Goal: Information Seeking & Learning: Learn about a topic

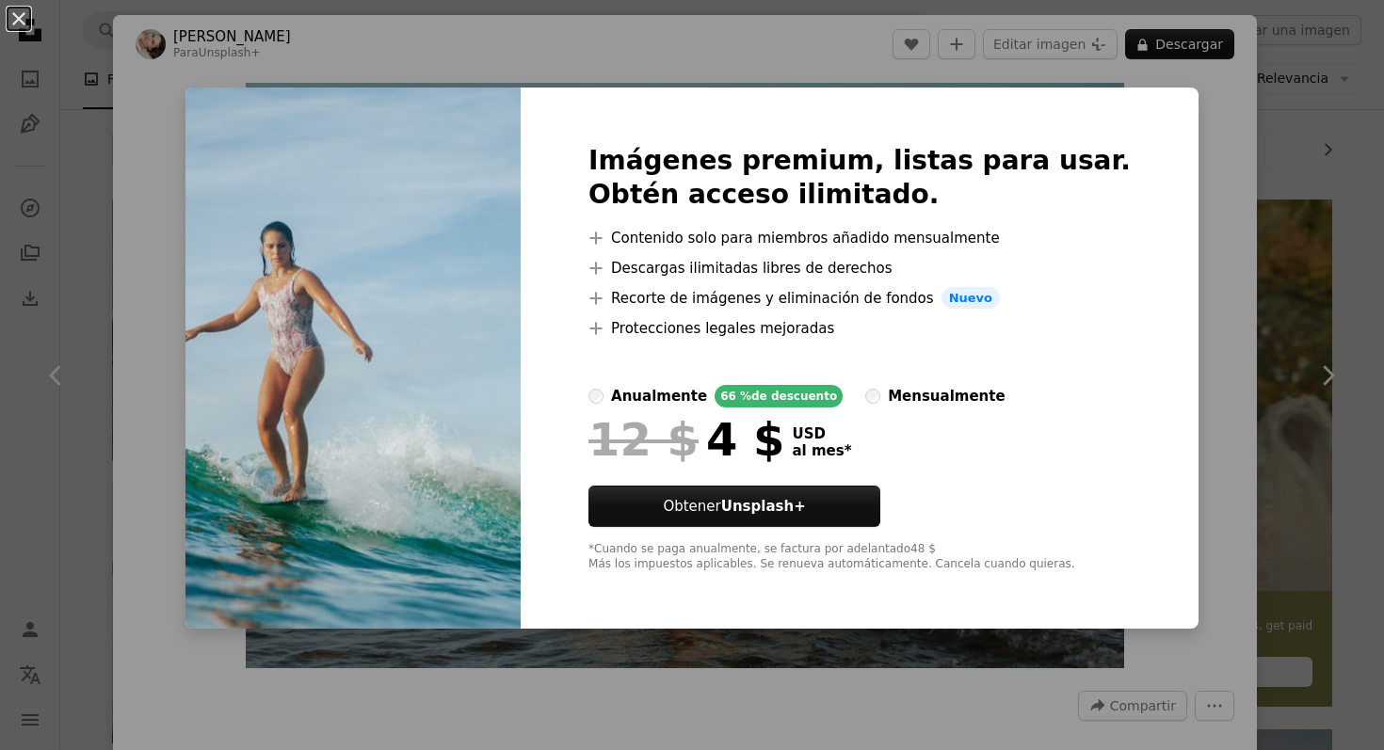
scroll to position [1855, 0]
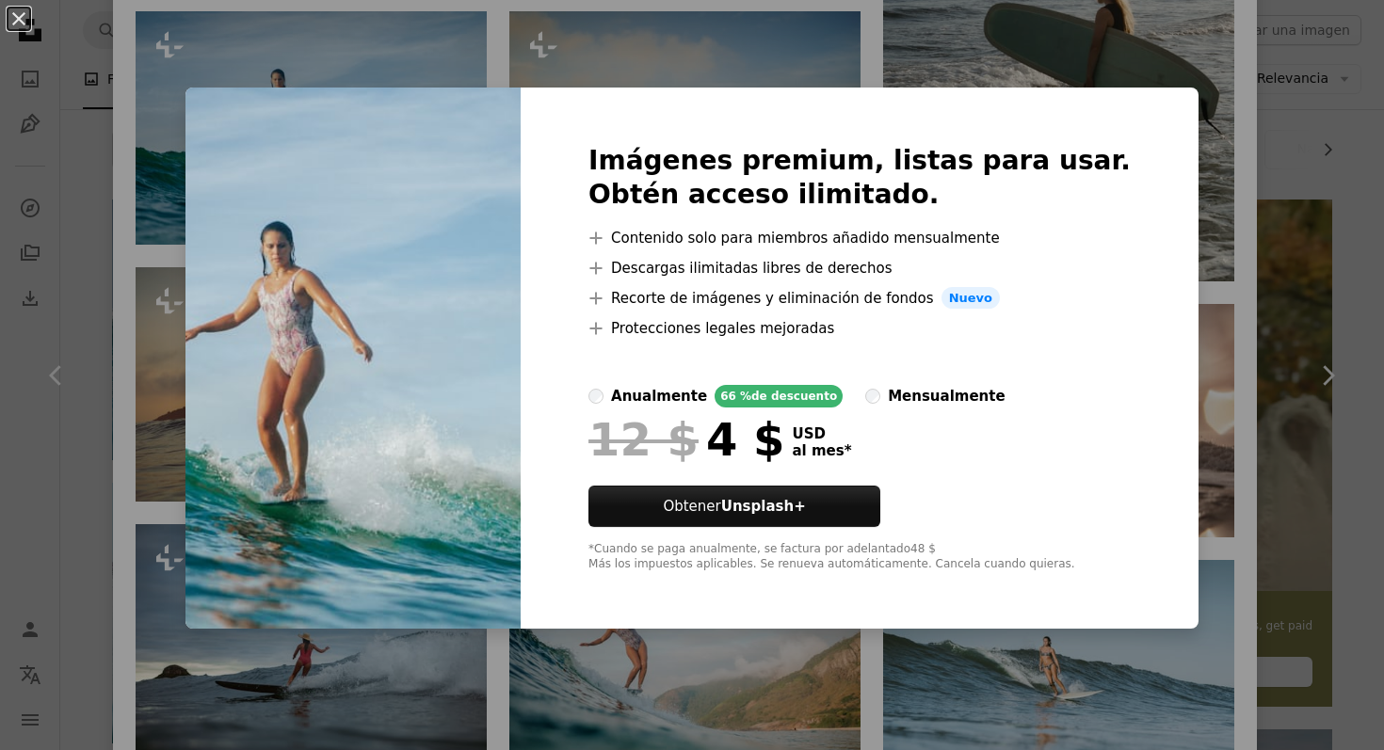
click at [142, 142] on div "An X shape Imágenes premium, listas para usar. Obtén acceso ilimitado. A plus s…" at bounding box center [692, 375] width 1384 height 750
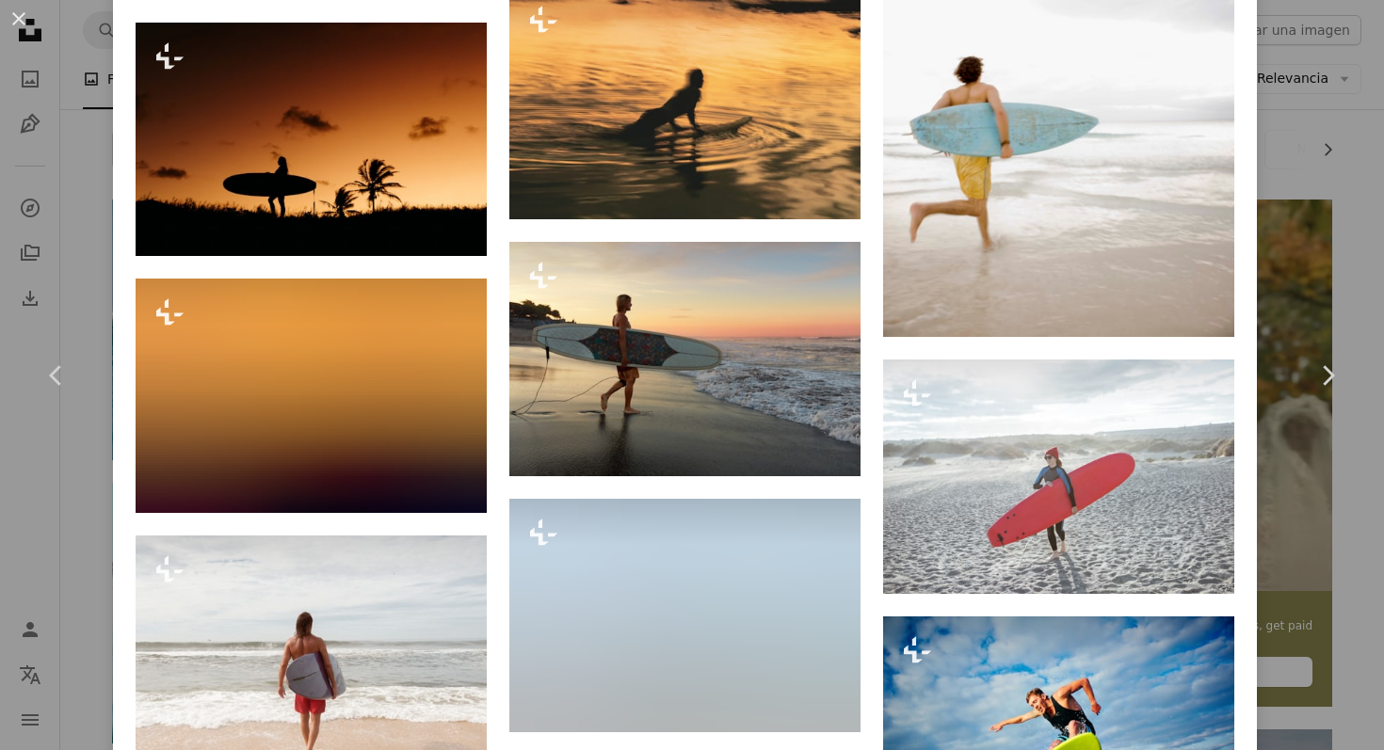
scroll to position [5474, 0]
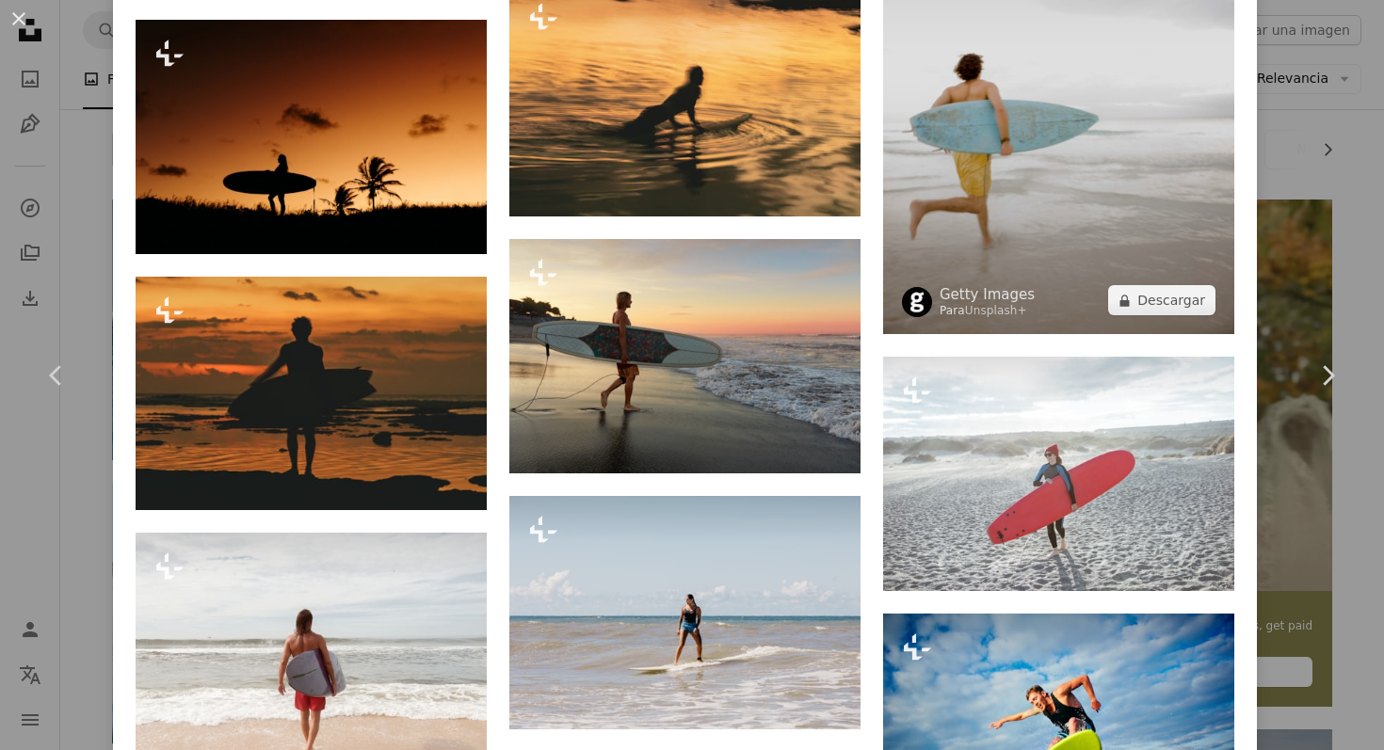
click at [1108, 224] on img at bounding box center [1058, 71] width 351 height 527
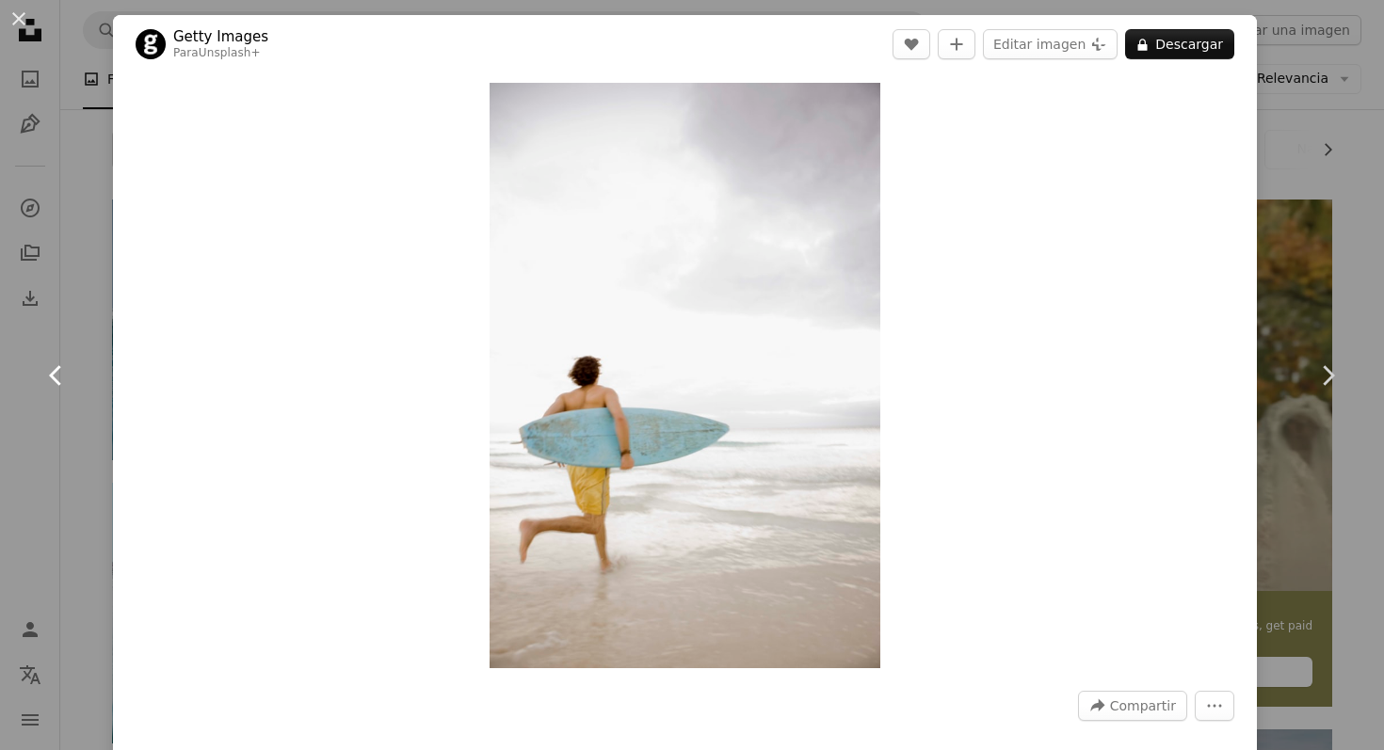
click at [66, 380] on icon "Chevron left" at bounding box center [56, 376] width 30 height 30
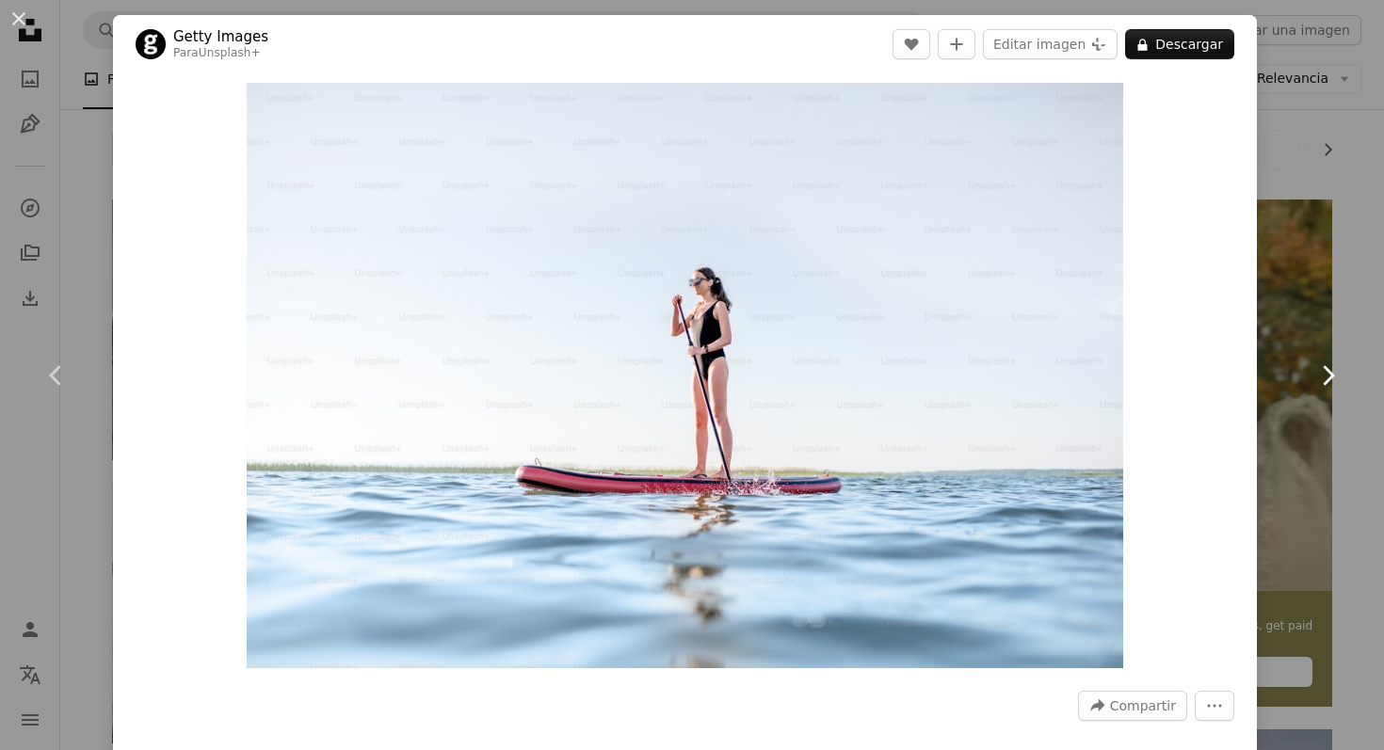
click at [1340, 376] on icon "Chevron right" at bounding box center [1327, 376] width 30 height 30
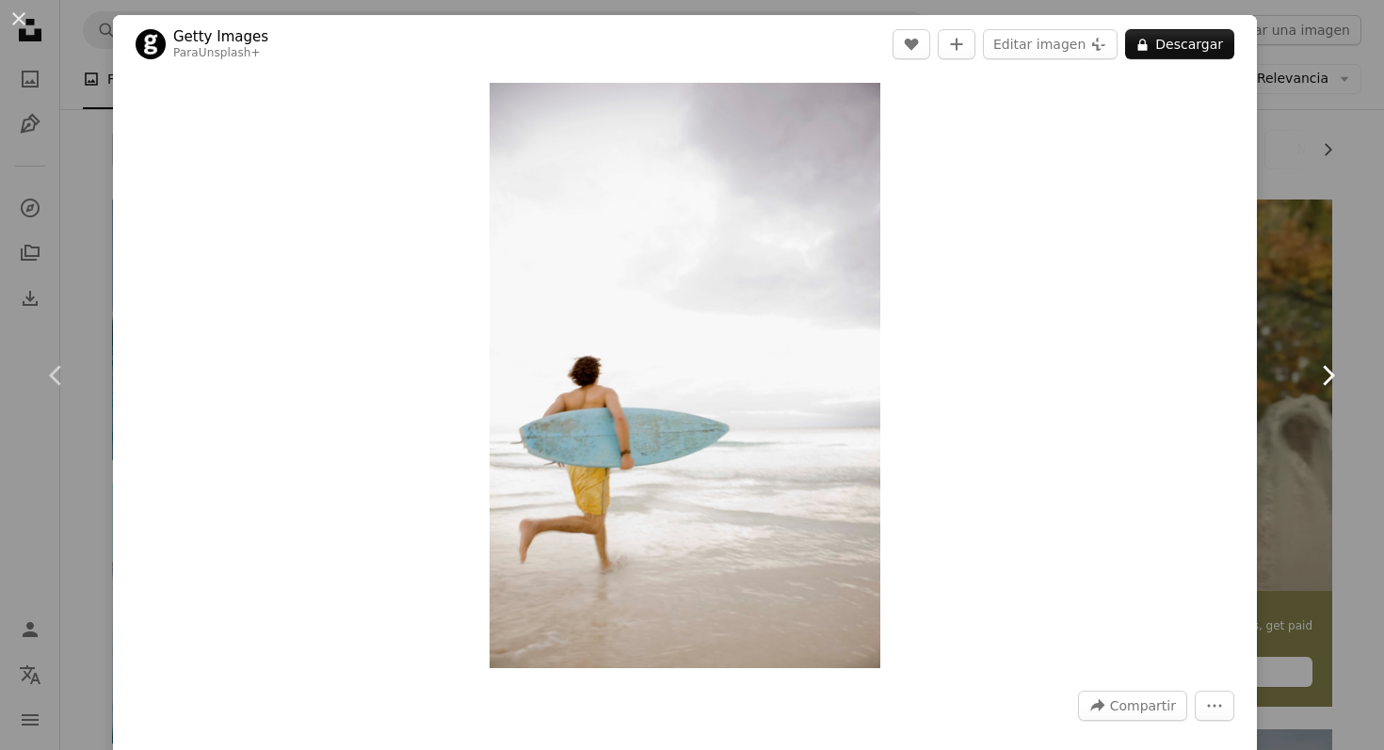
click at [1331, 370] on icon "Chevron right" at bounding box center [1327, 376] width 30 height 30
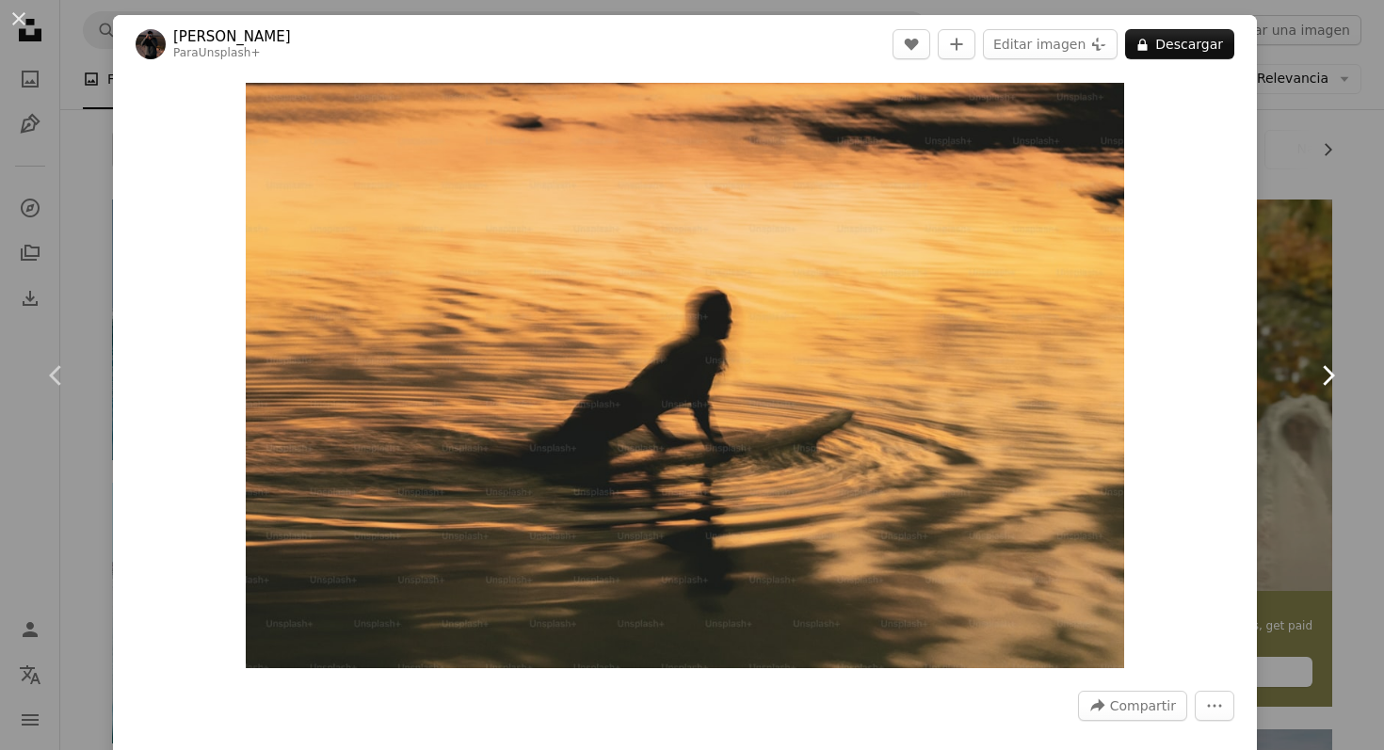
click at [1331, 370] on icon "Chevron right" at bounding box center [1327, 376] width 30 height 30
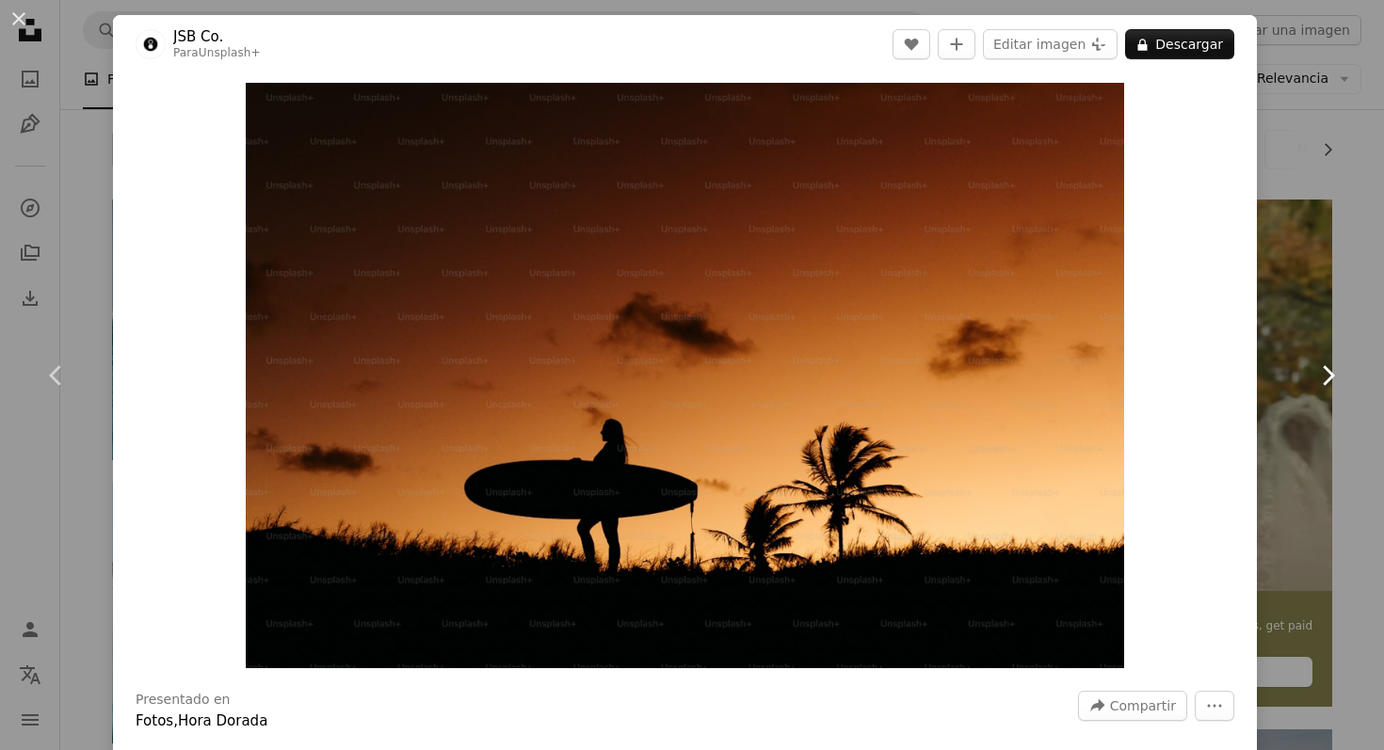
click at [1331, 370] on icon "Chevron right" at bounding box center [1327, 376] width 30 height 30
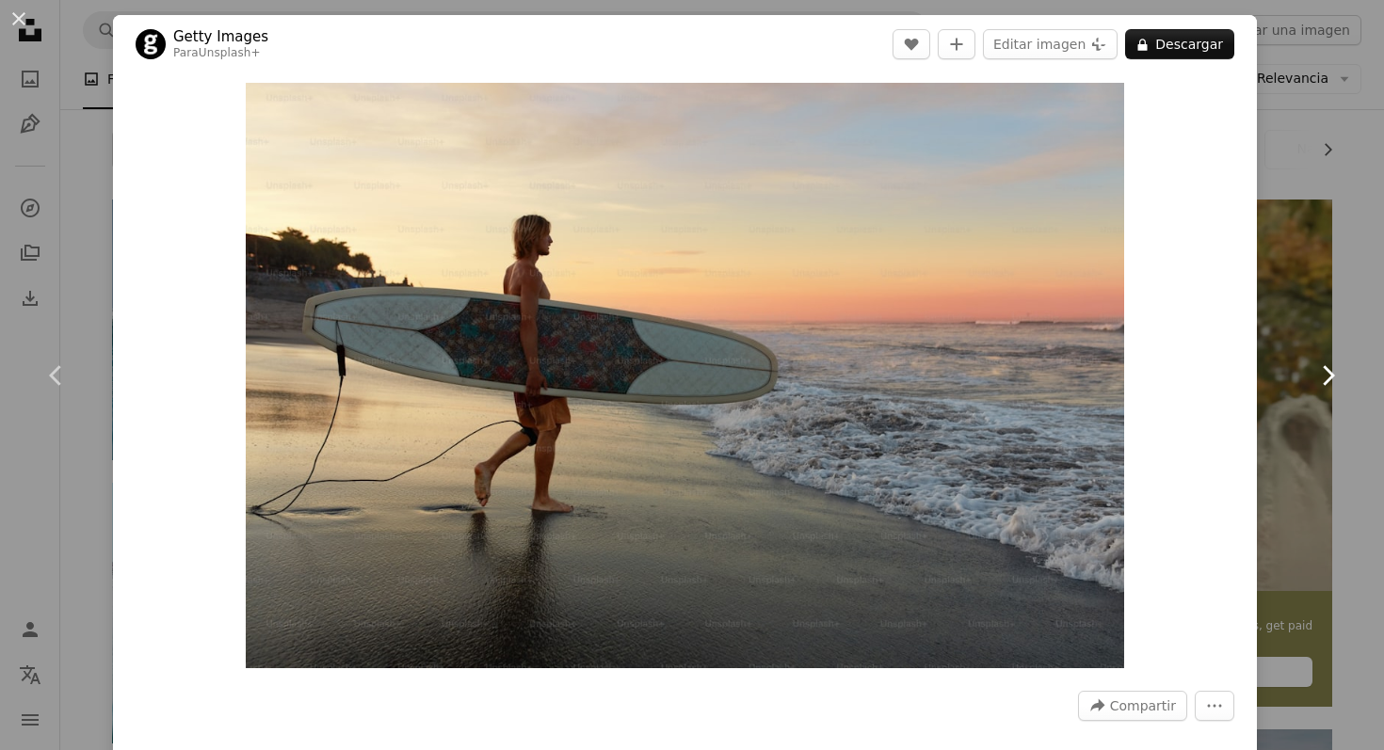
click at [1331, 370] on icon "Chevron right" at bounding box center [1327, 376] width 30 height 30
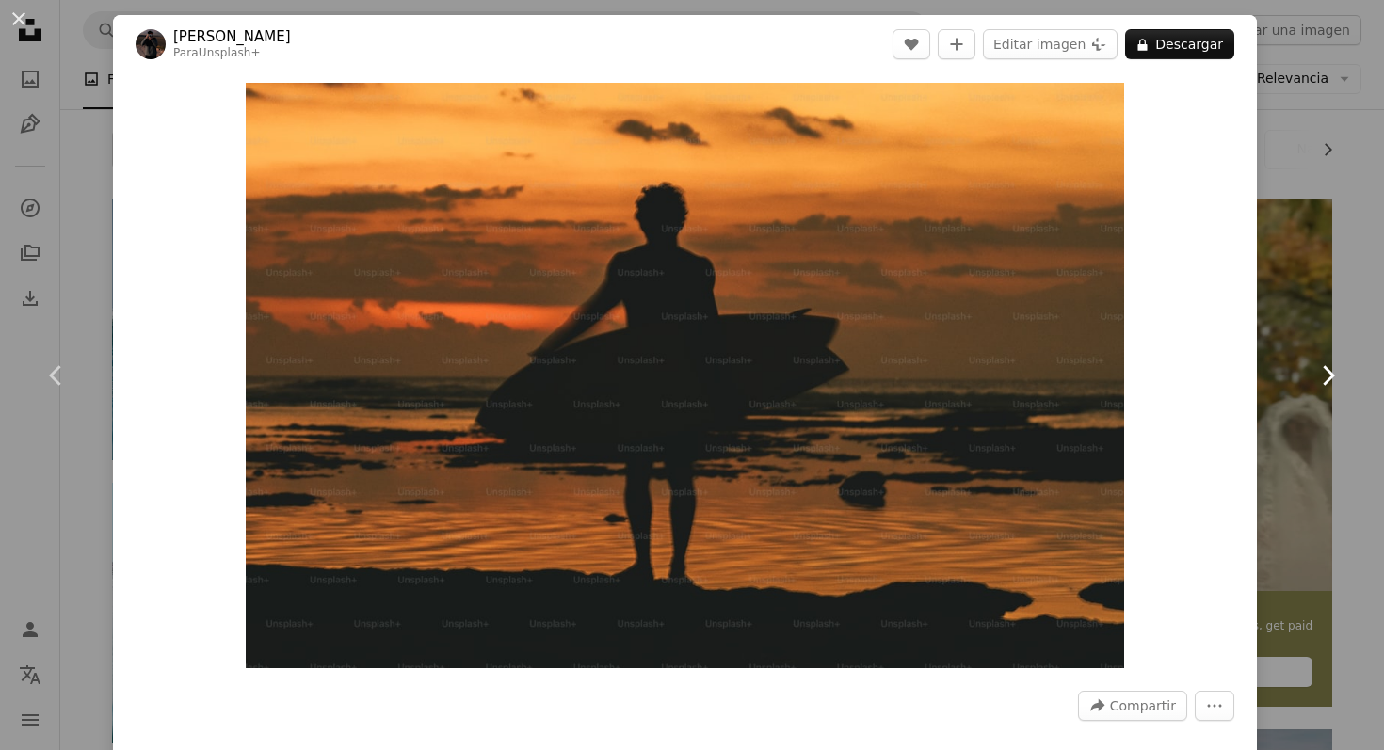
click at [1331, 370] on icon "Chevron right" at bounding box center [1327, 376] width 30 height 30
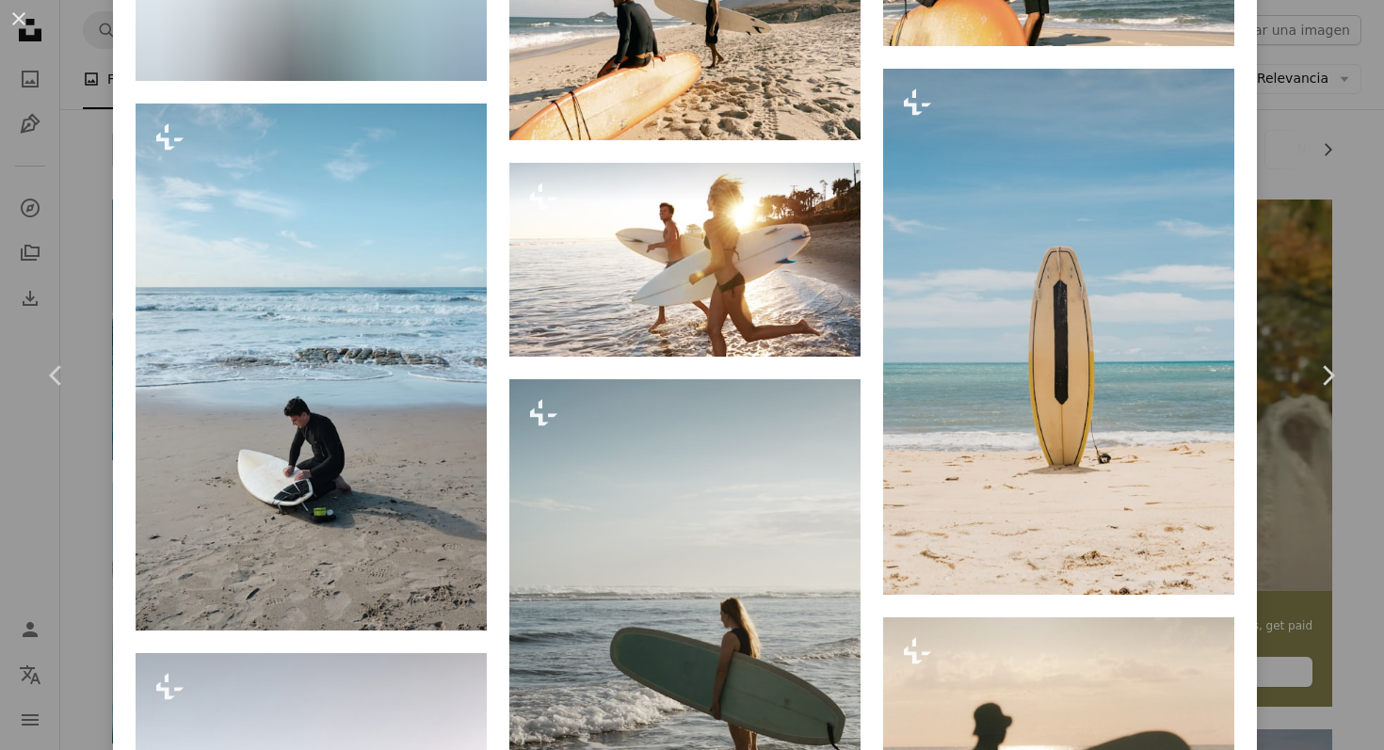
scroll to position [4672, 0]
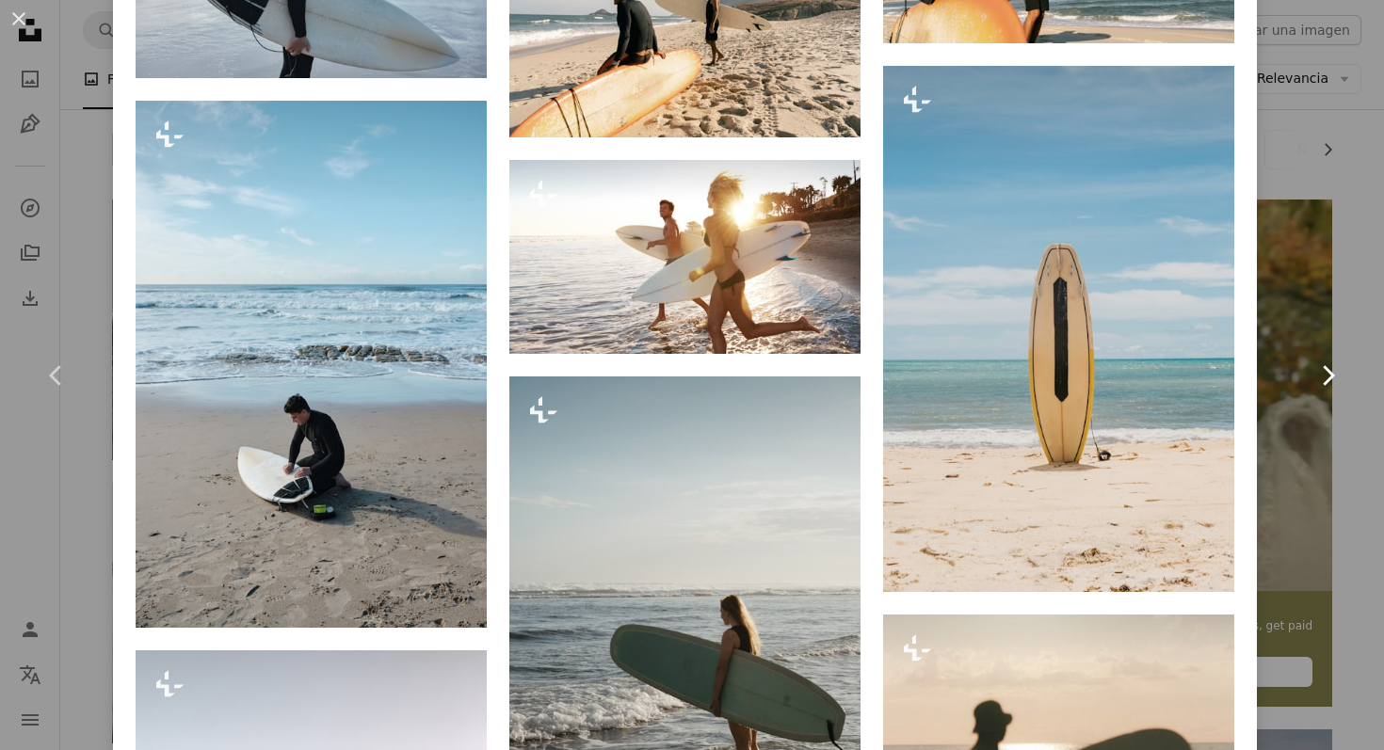
click at [1362, 303] on link "Chevron right" at bounding box center [1327, 375] width 113 height 181
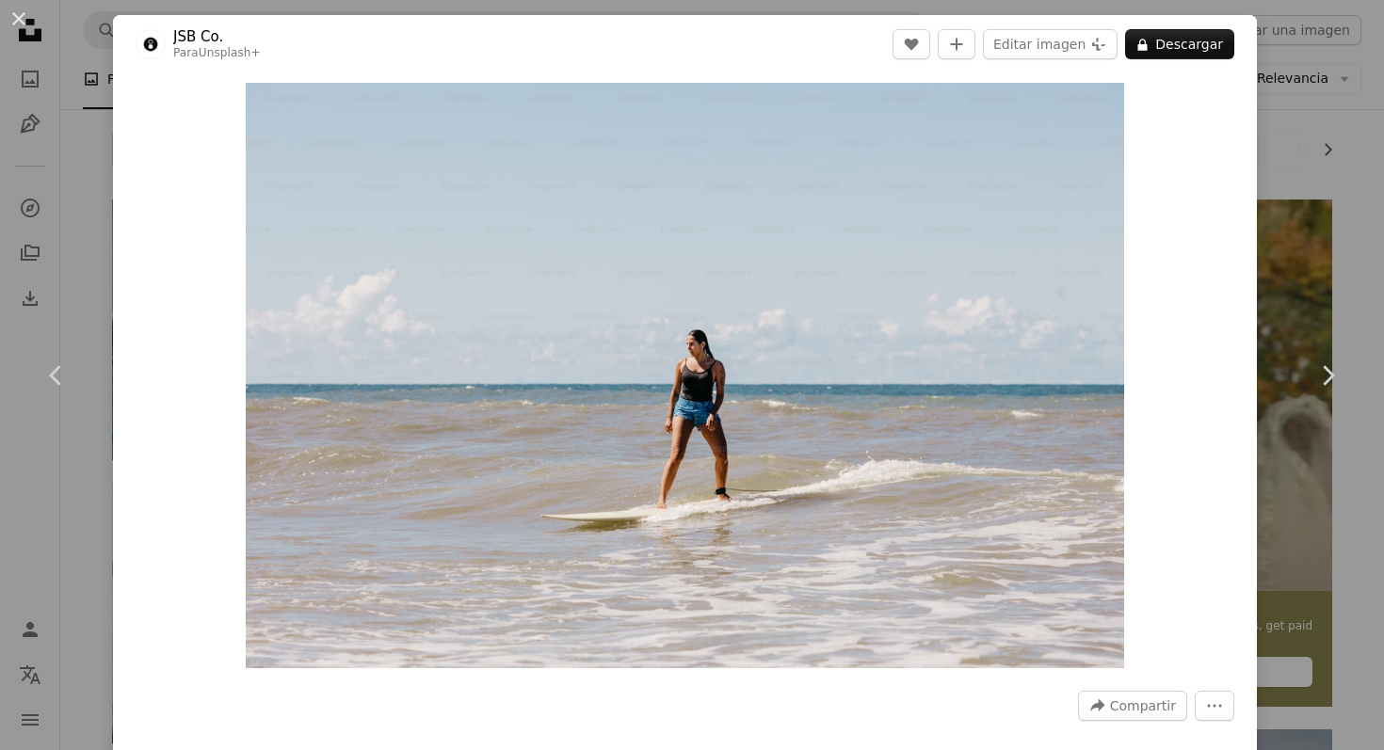
click at [1292, 268] on div "An X shape Chevron left Chevron right JSB Co. Para Unsplash+ A heart A plus sig…" at bounding box center [692, 375] width 1384 height 750
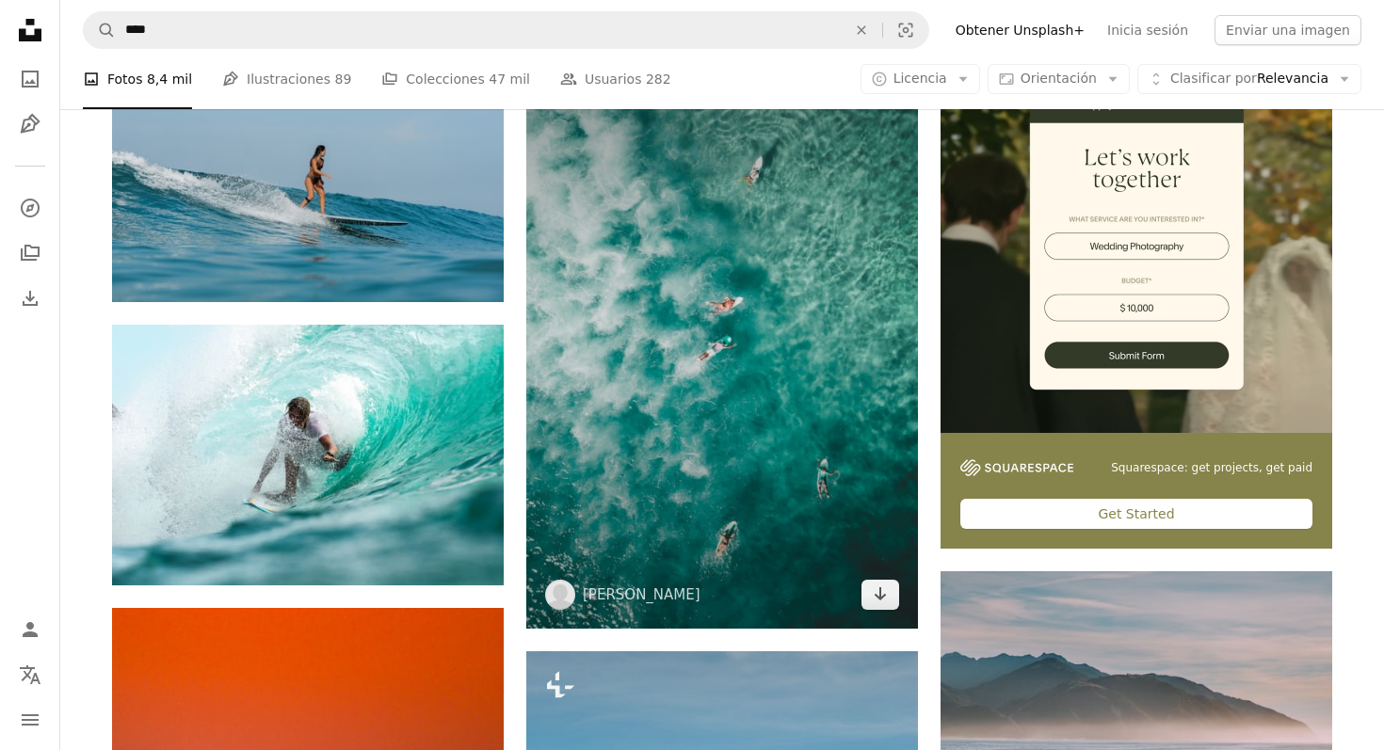
scroll to position [429, 0]
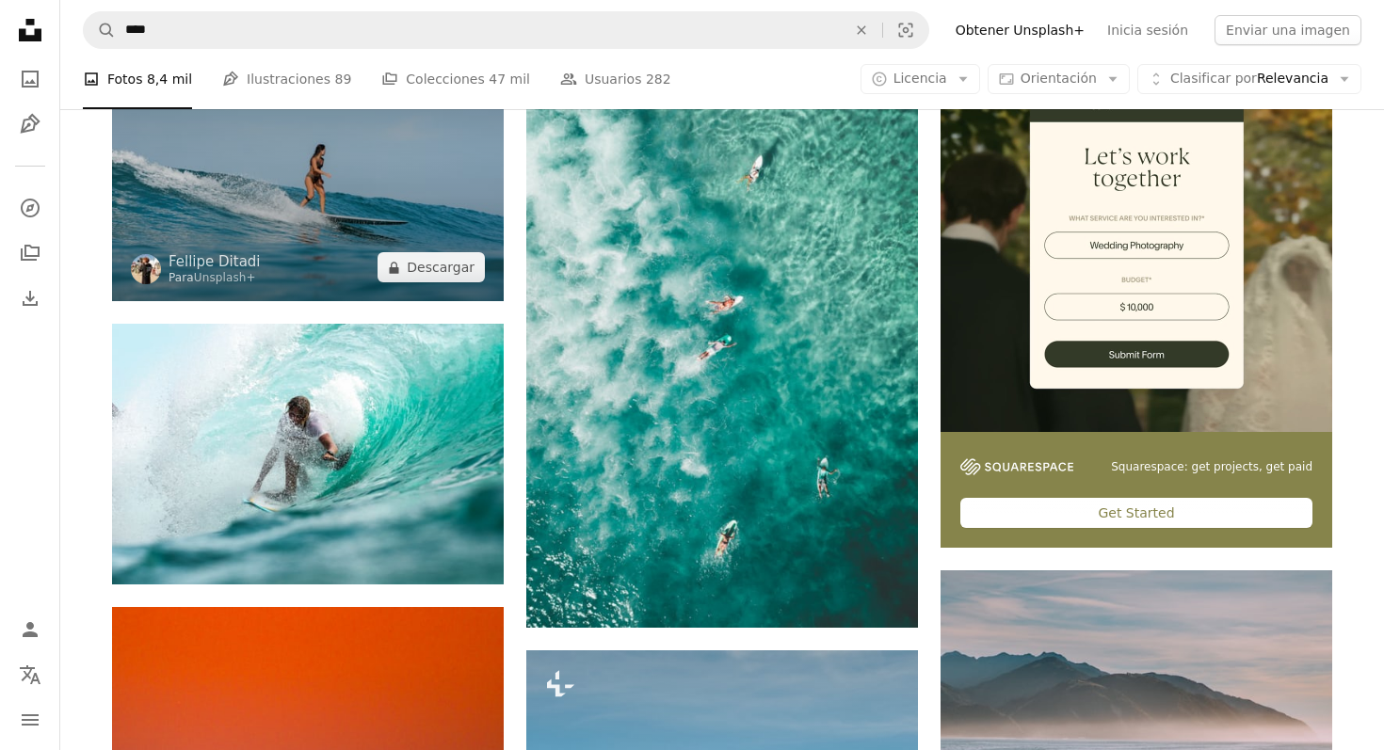
click at [393, 167] on img at bounding box center [308, 170] width 392 height 261
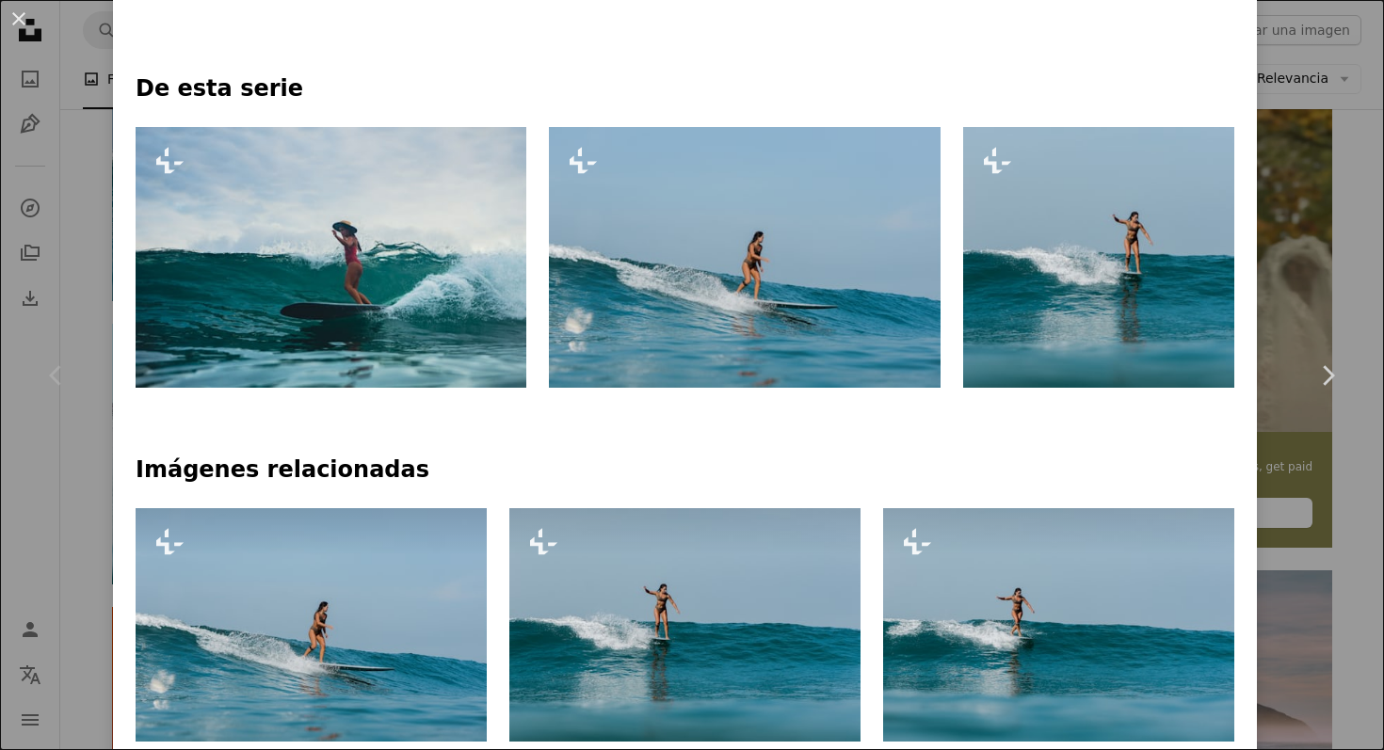
scroll to position [957, 0]
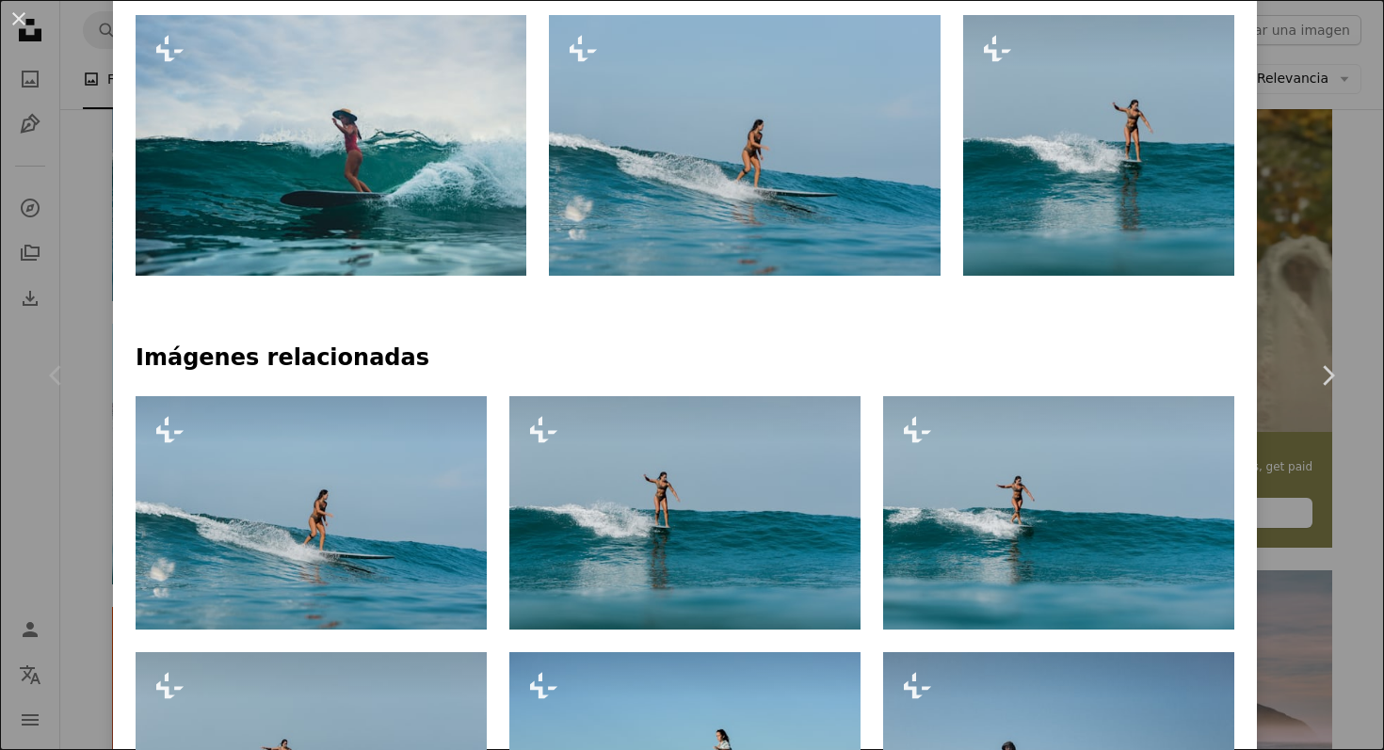
click at [1107, 120] on img at bounding box center [1159, 145] width 392 height 261
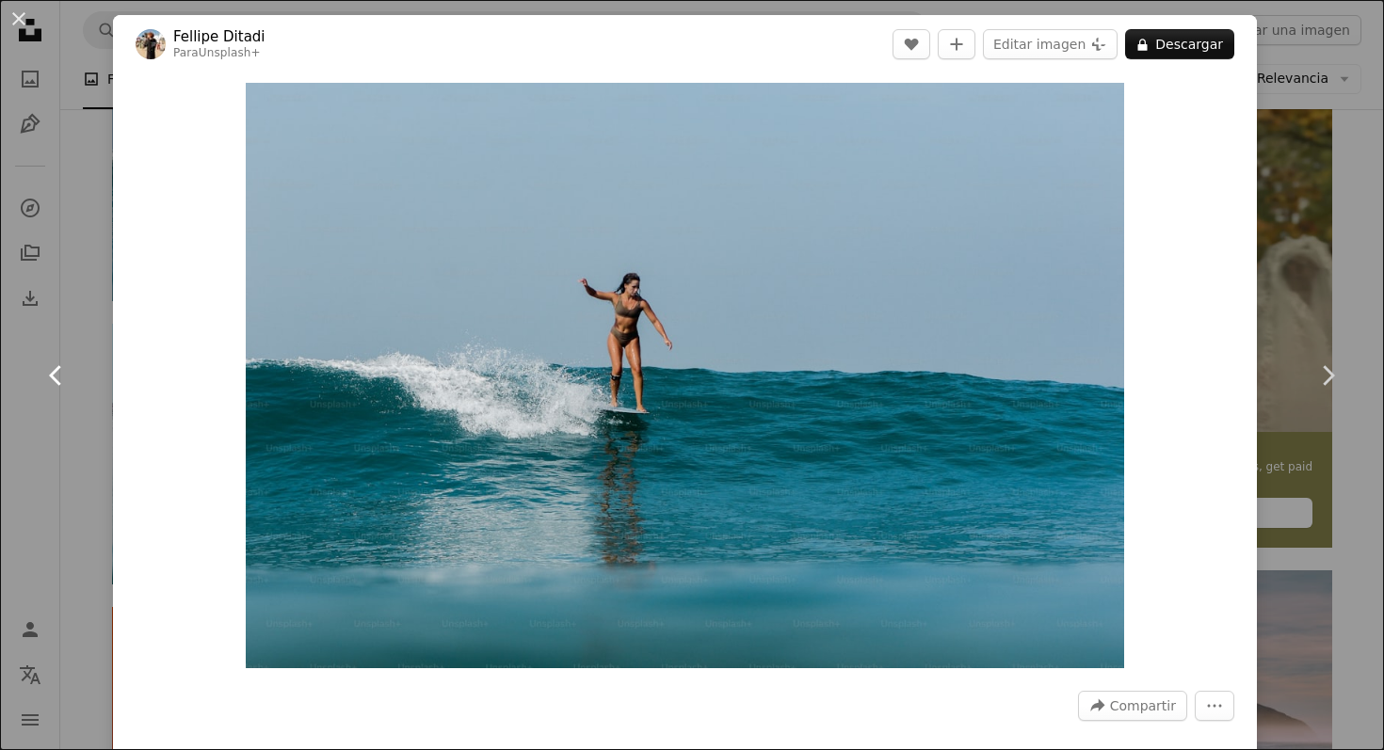
click at [33, 377] on link "Chevron left" at bounding box center [56, 375] width 113 height 181
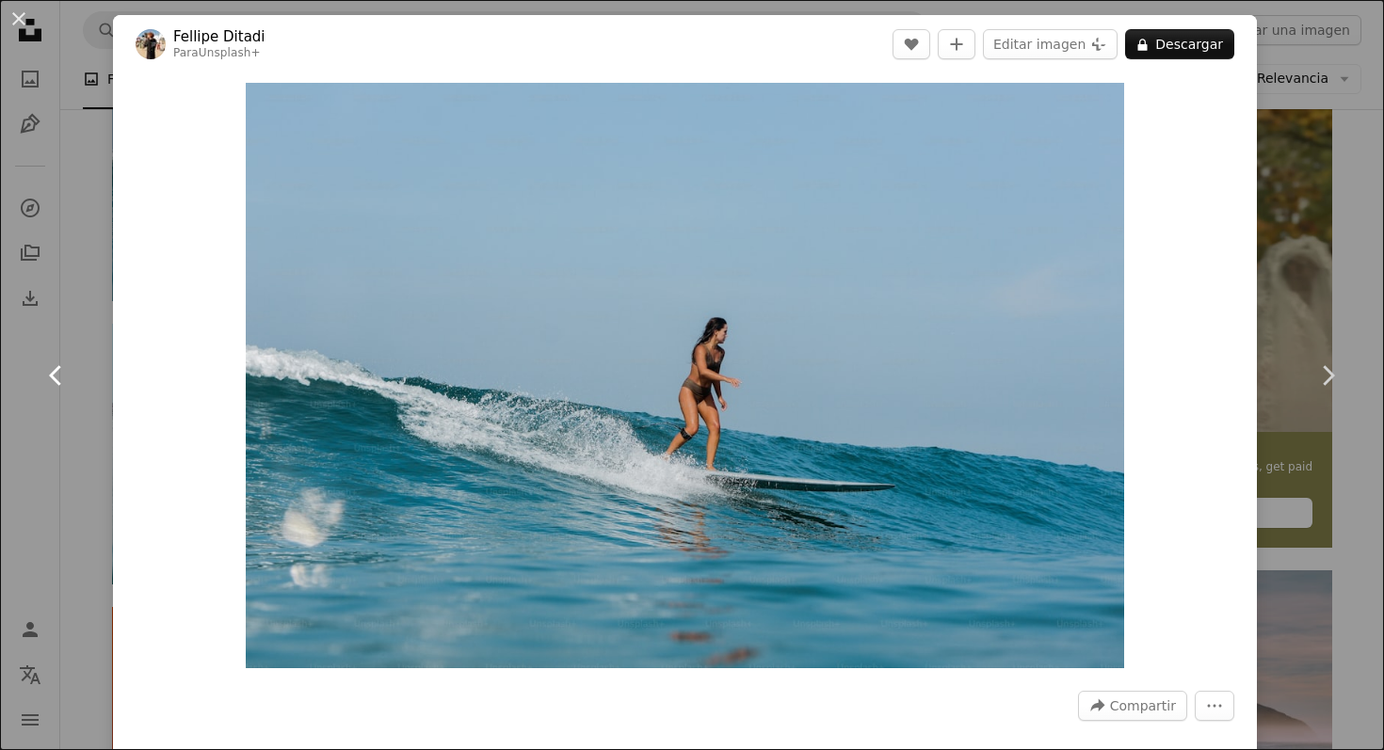
click at [49, 372] on icon "Chevron left" at bounding box center [56, 376] width 30 height 30
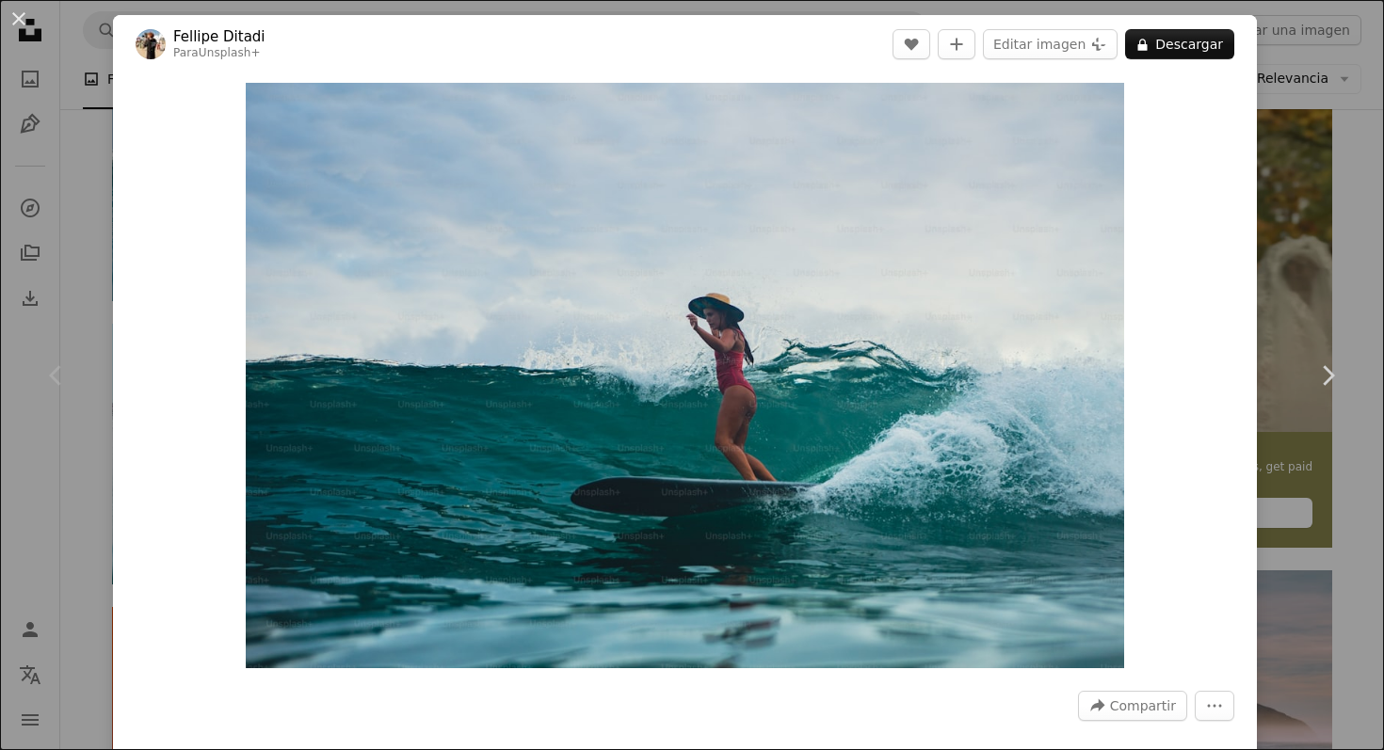
click at [49, 372] on icon "Chevron left" at bounding box center [56, 376] width 30 height 30
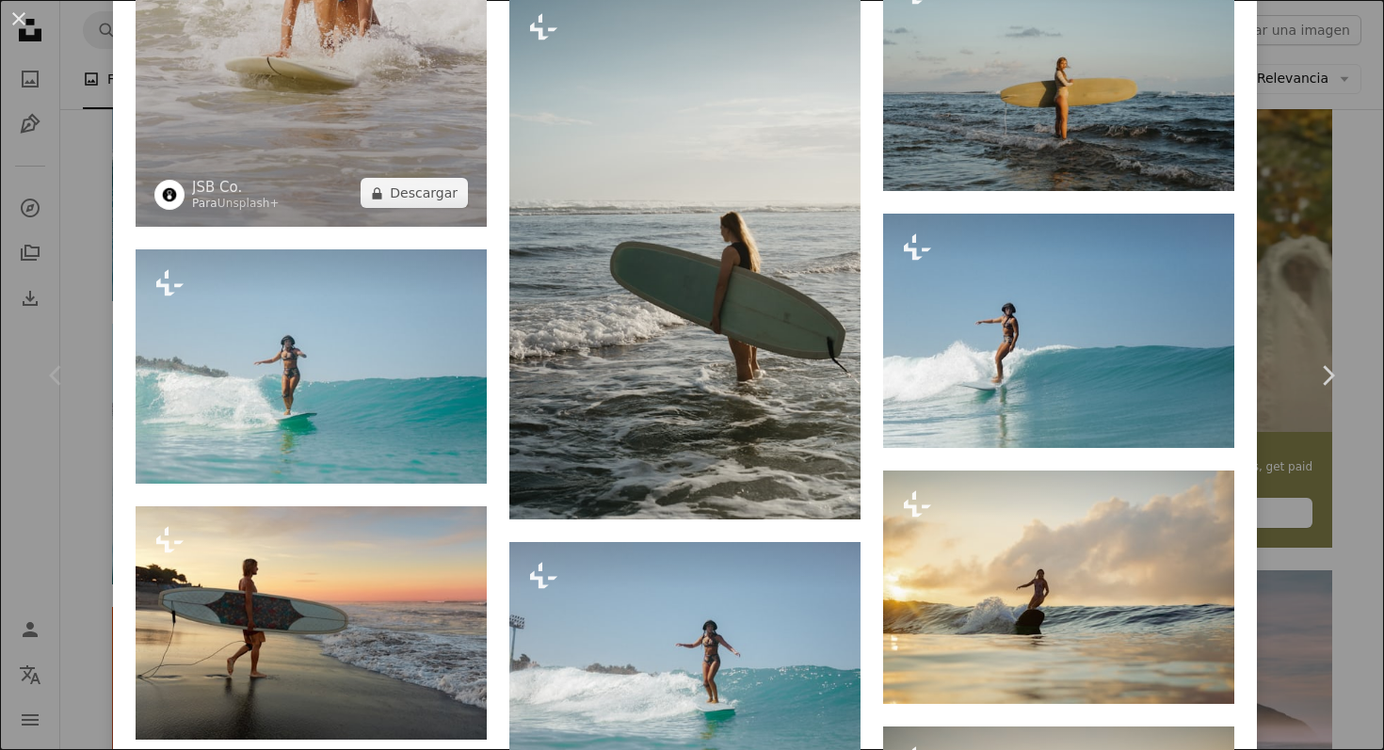
scroll to position [3771, 0]
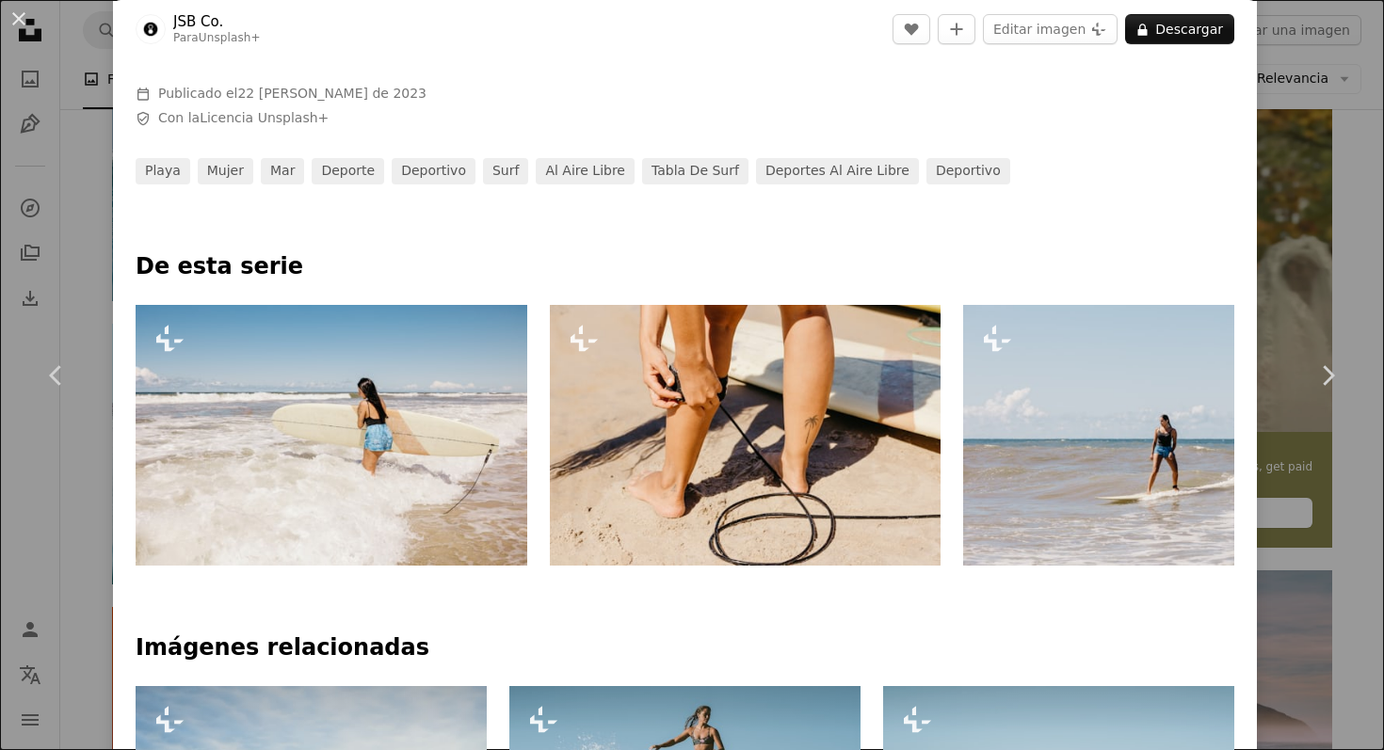
scroll to position [667, 0]
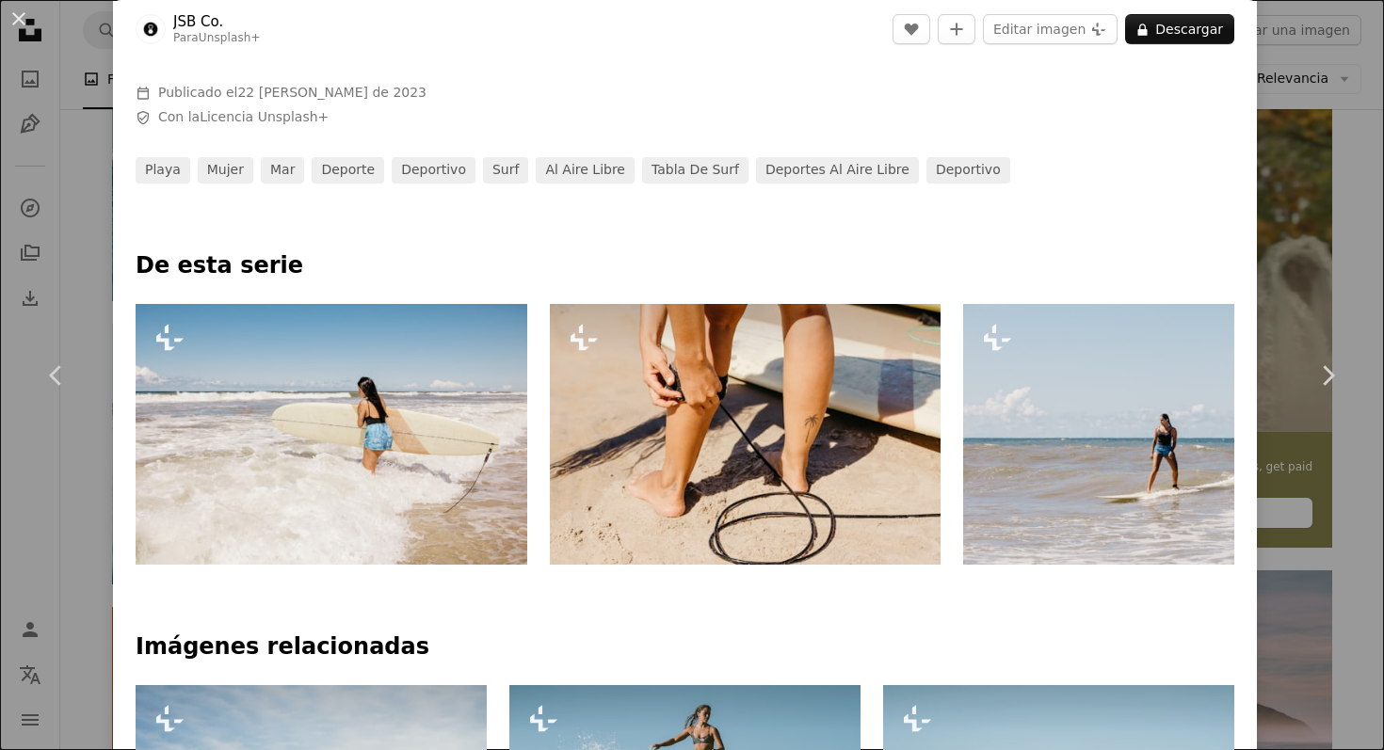
click at [816, 431] on img at bounding box center [746, 434] width 392 height 261
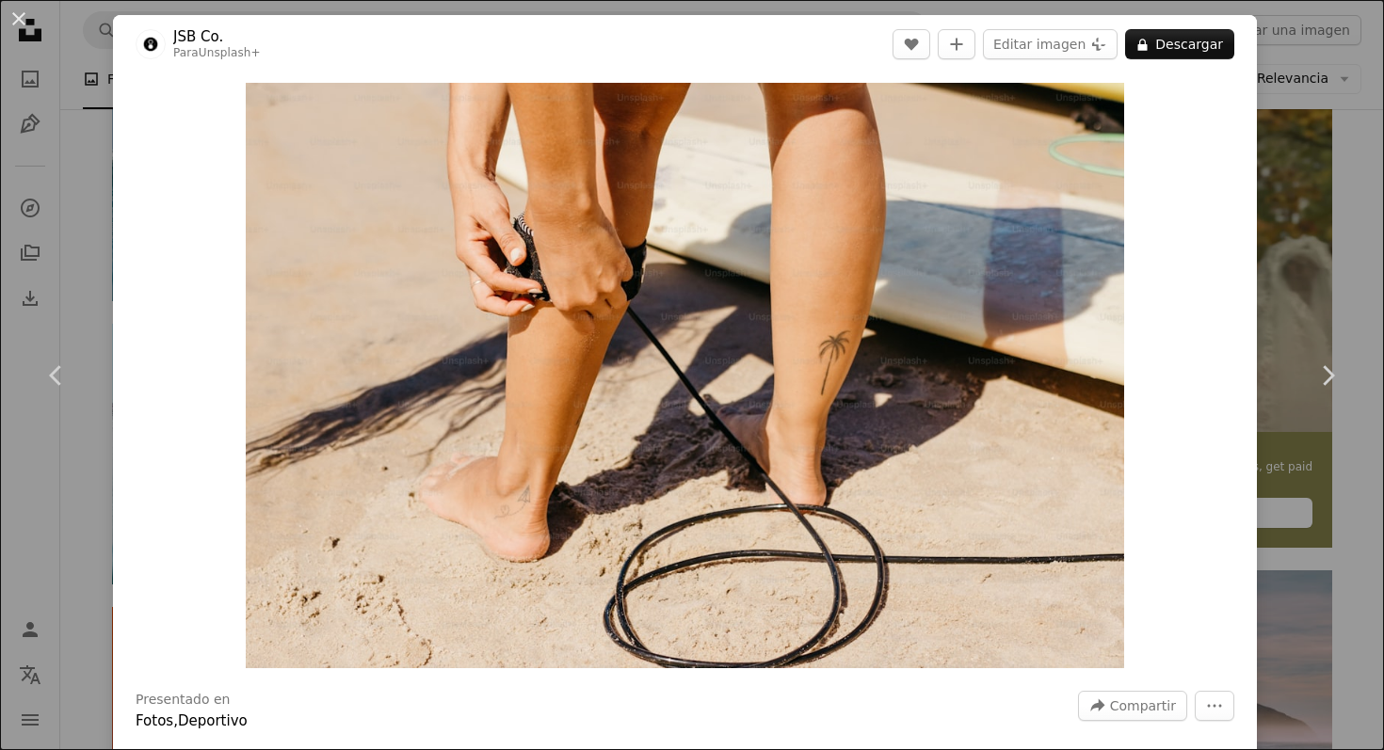
click at [1108, 8] on div "An X shape Chevron left Chevron right JSB Co. Para Unsplash+ A heart A plus sig…" at bounding box center [692, 375] width 1384 height 750
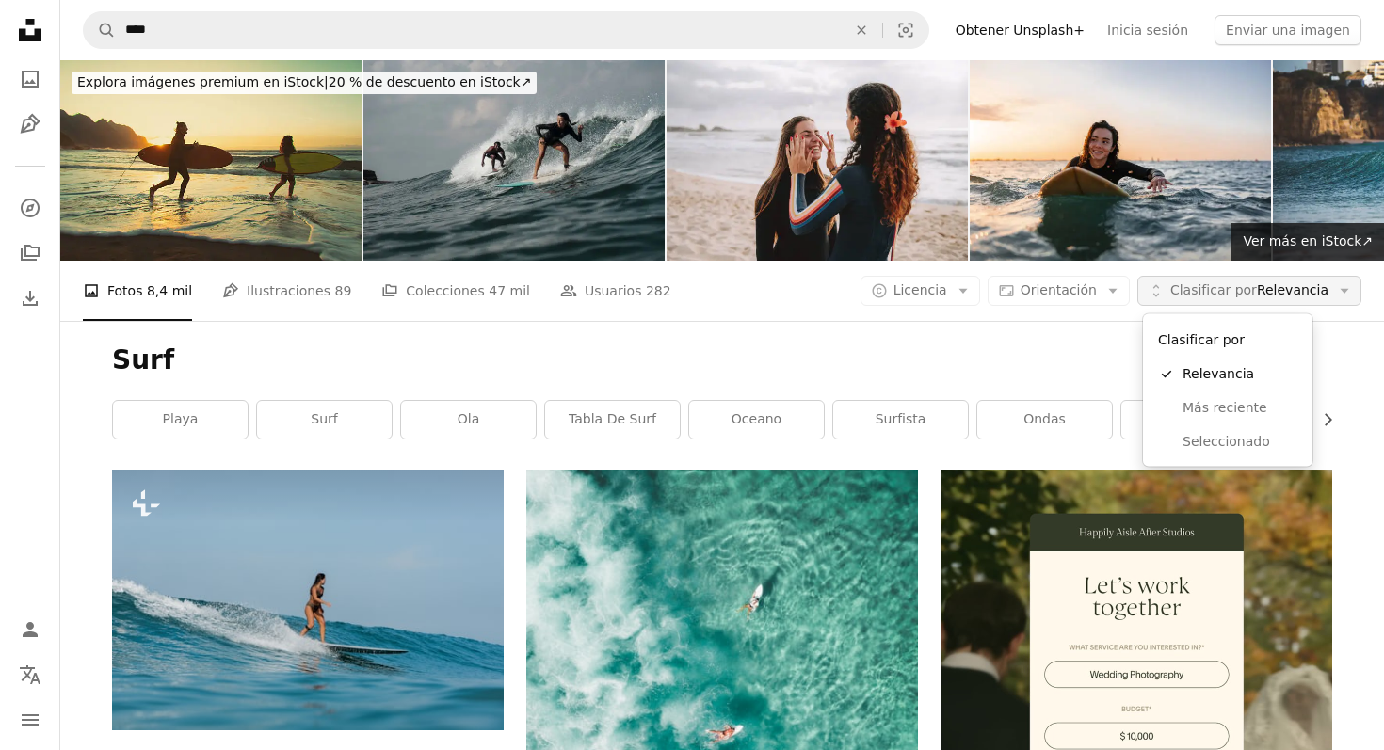
click at [1257, 297] on span "Clasificar por" at bounding box center [1213, 289] width 87 height 15
click at [1316, 415] on button "Chevron right" at bounding box center [1322, 420] width 22 height 38
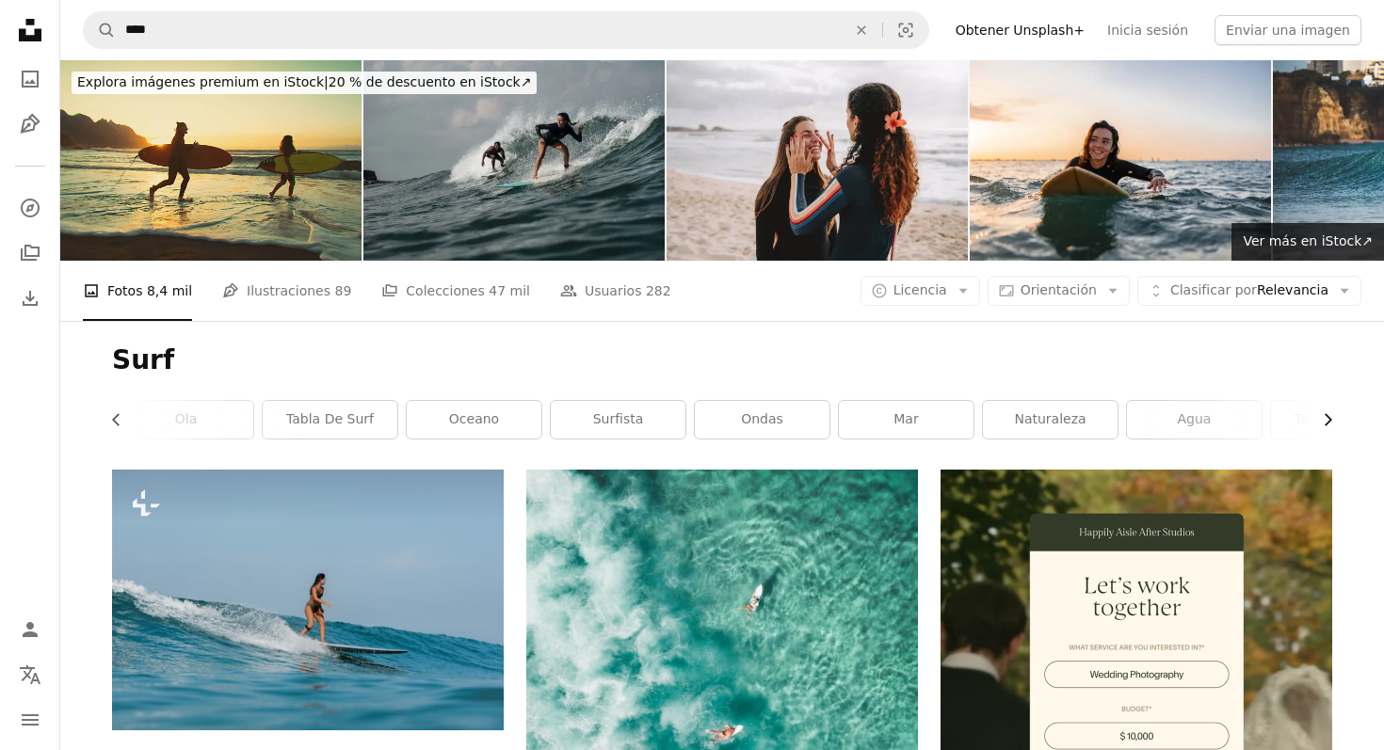
click at [1322, 414] on icon "Chevron right" at bounding box center [1327, 419] width 19 height 19
click at [1322, 414] on link "deporte" at bounding box center [1264, 420] width 135 height 38
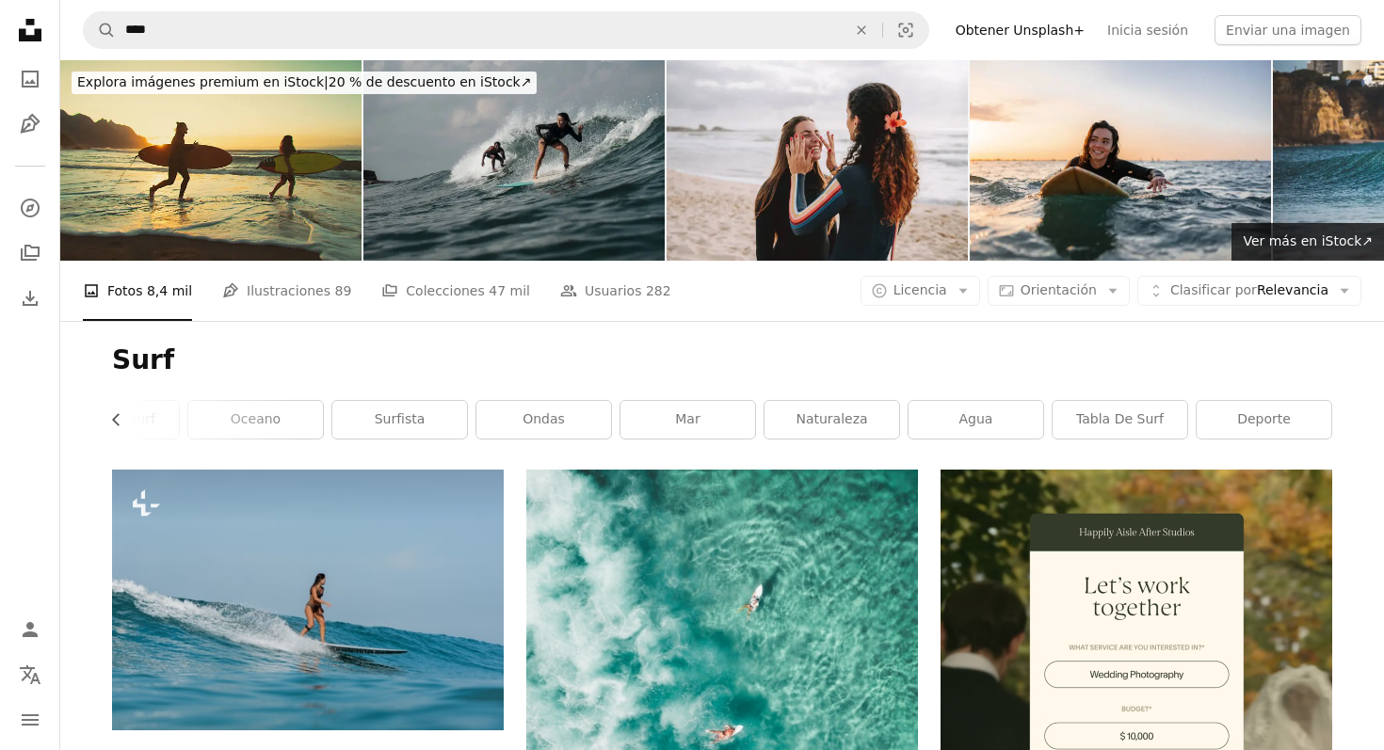
scroll to position [0, 213]
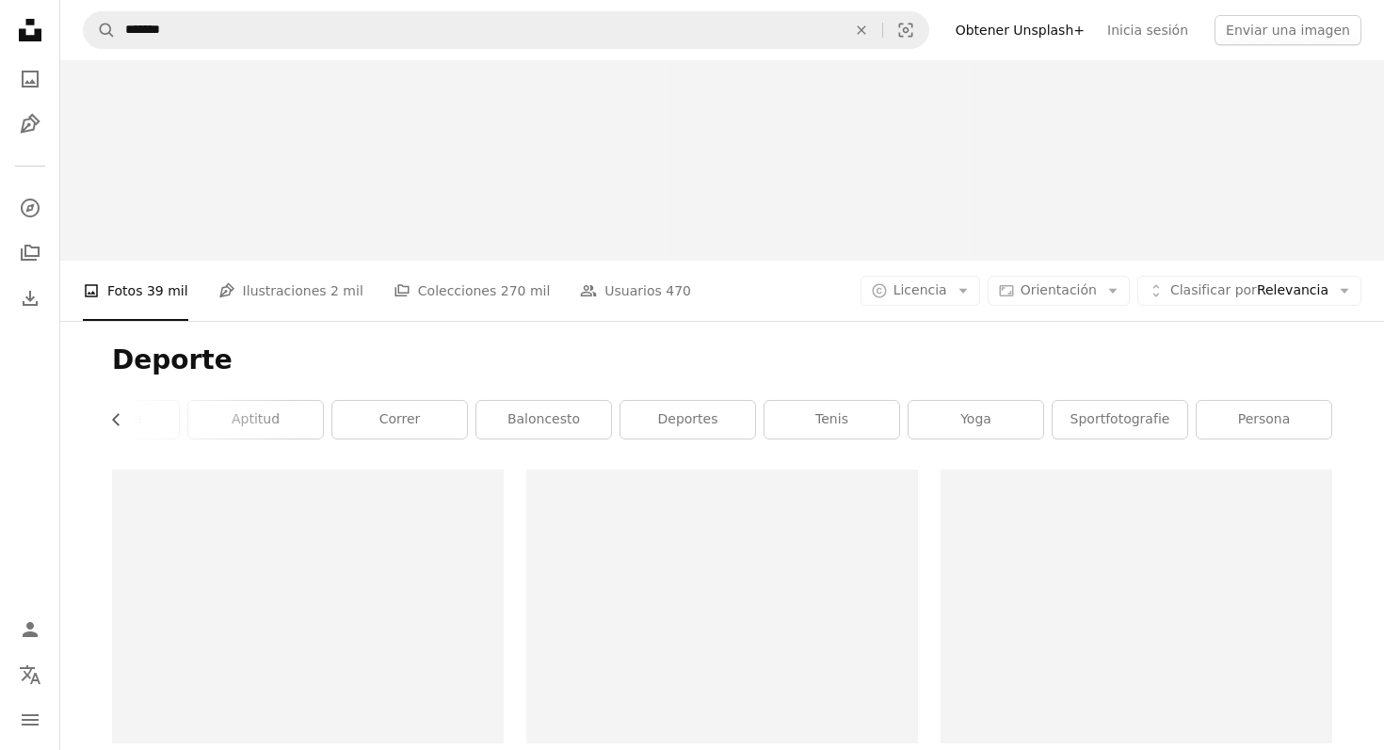
click at [1322, 414] on link "persona" at bounding box center [1264, 420] width 135 height 38
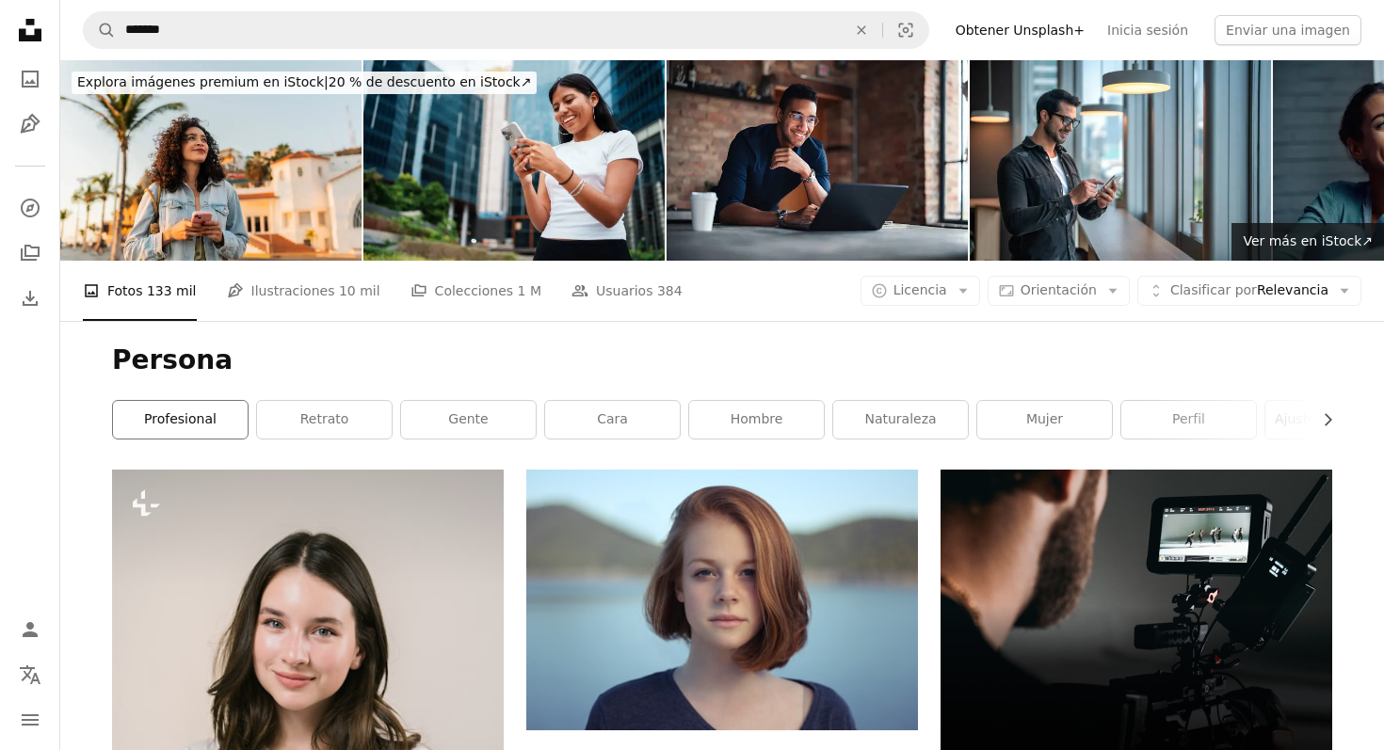
click at [201, 436] on link "profesional" at bounding box center [180, 420] width 135 height 38
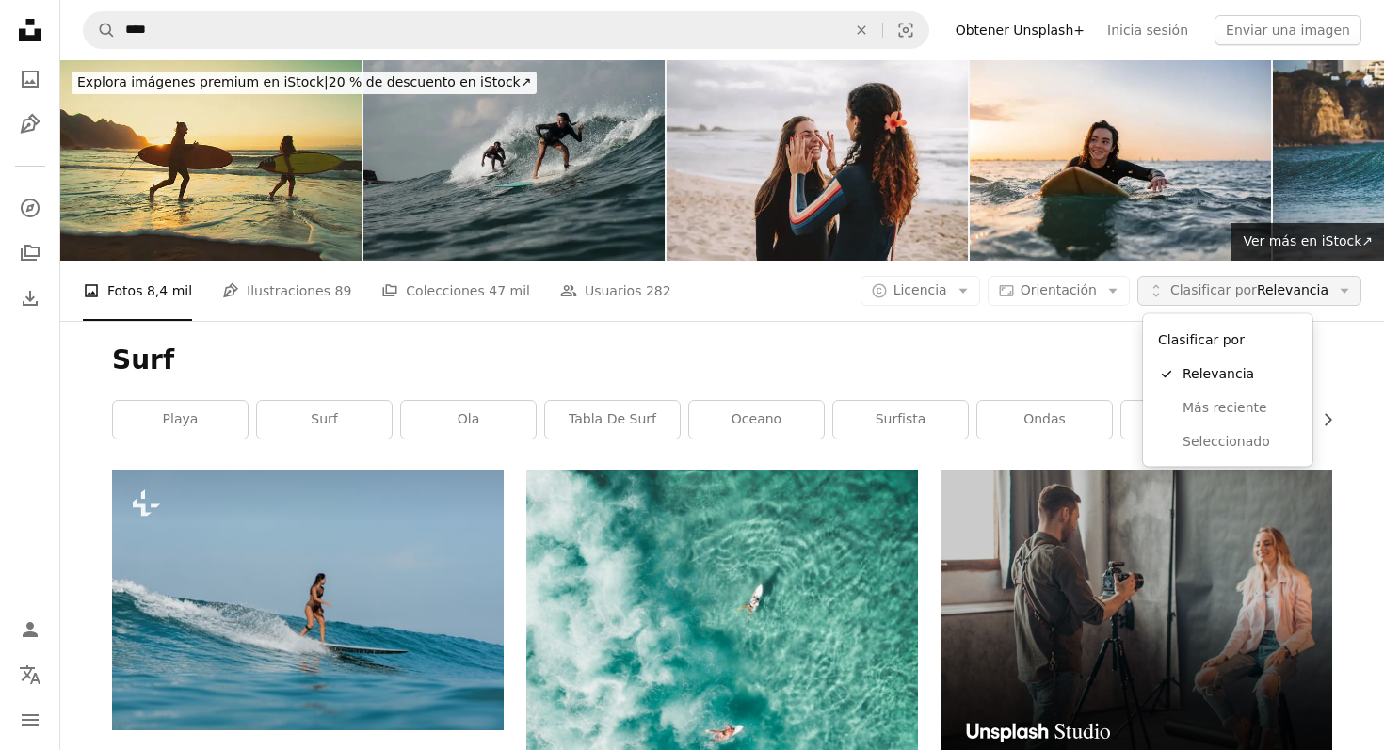
click at [1240, 295] on span "Clasificar por" at bounding box center [1213, 289] width 87 height 15
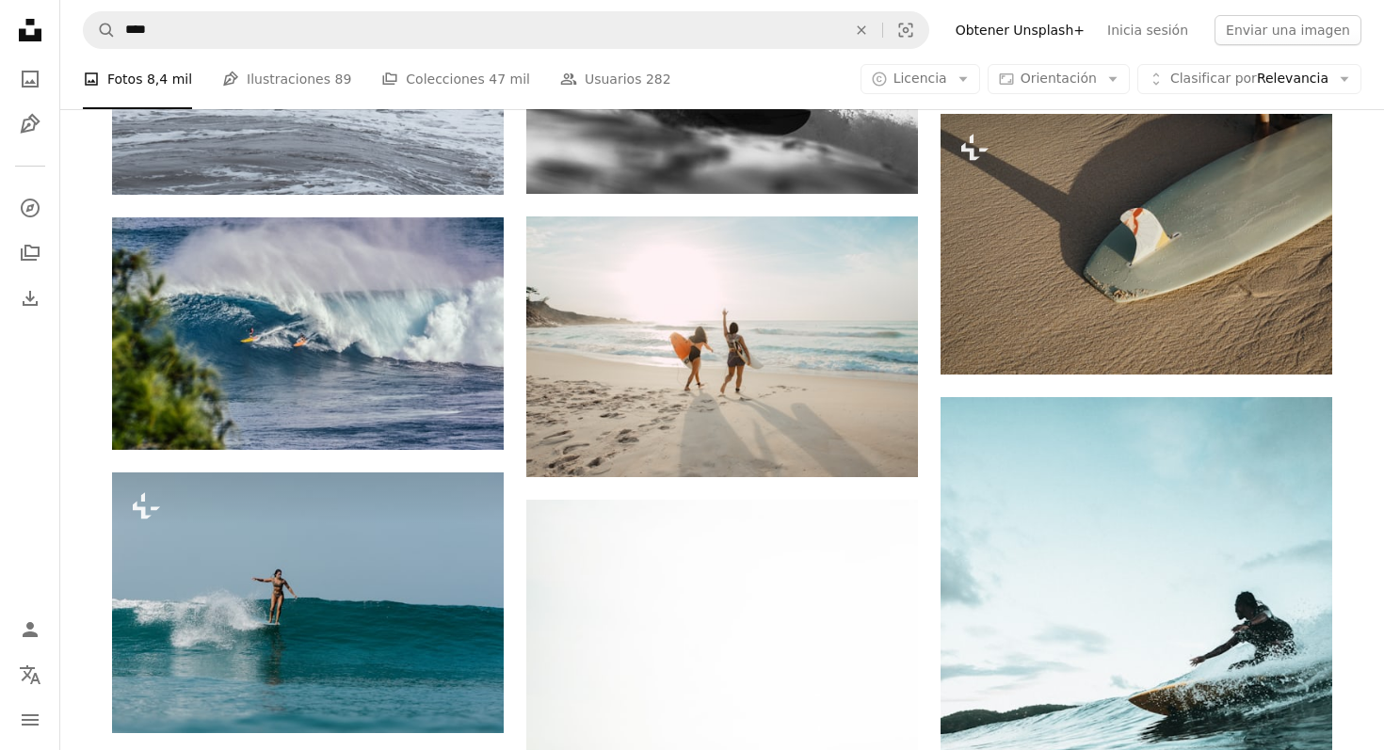
scroll to position [4662, 0]
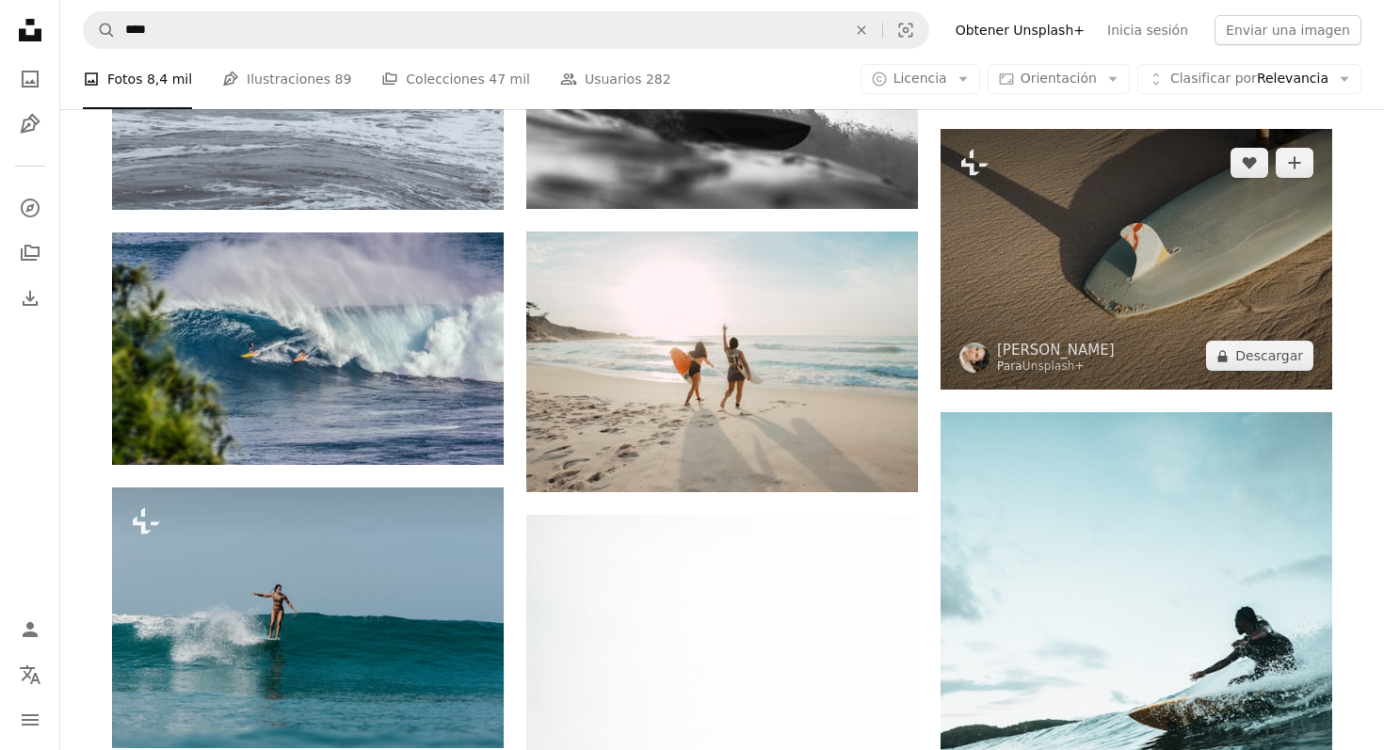
click at [1074, 278] on img at bounding box center [1137, 259] width 392 height 261
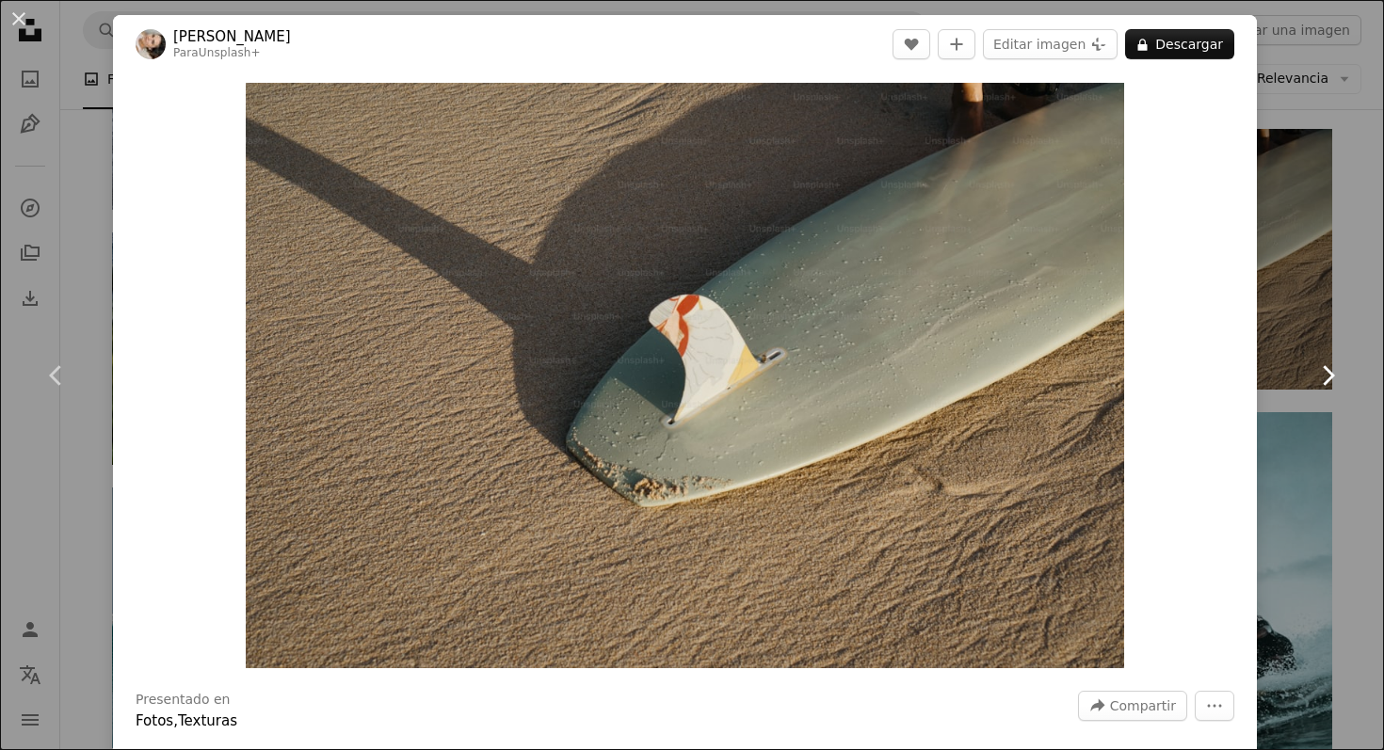
click at [1292, 308] on link "Chevron right" at bounding box center [1327, 375] width 113 height 181
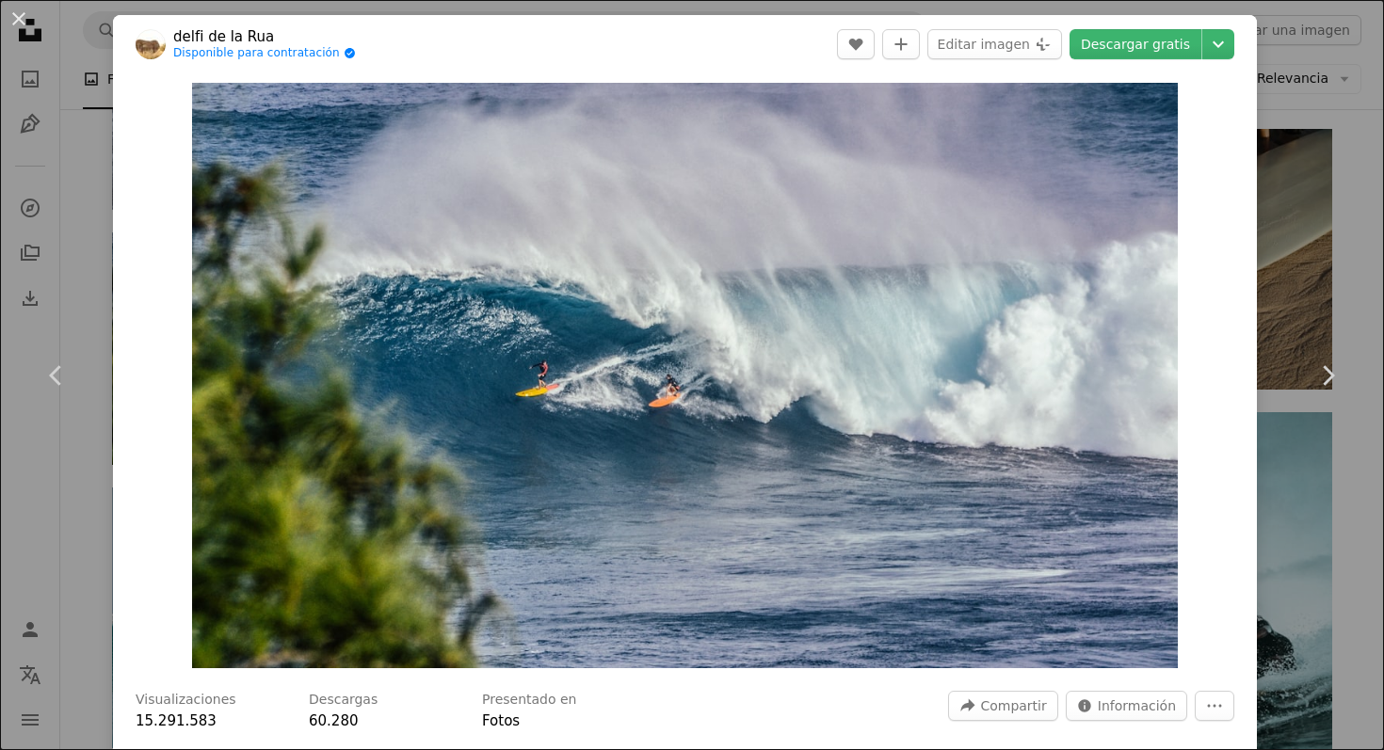
click at [1368, 238] on div "An X shape Chevron left Chevron right delfi de la Rua Disponible para contratac…" at bounding box center [692, 375] width 1384 height 750
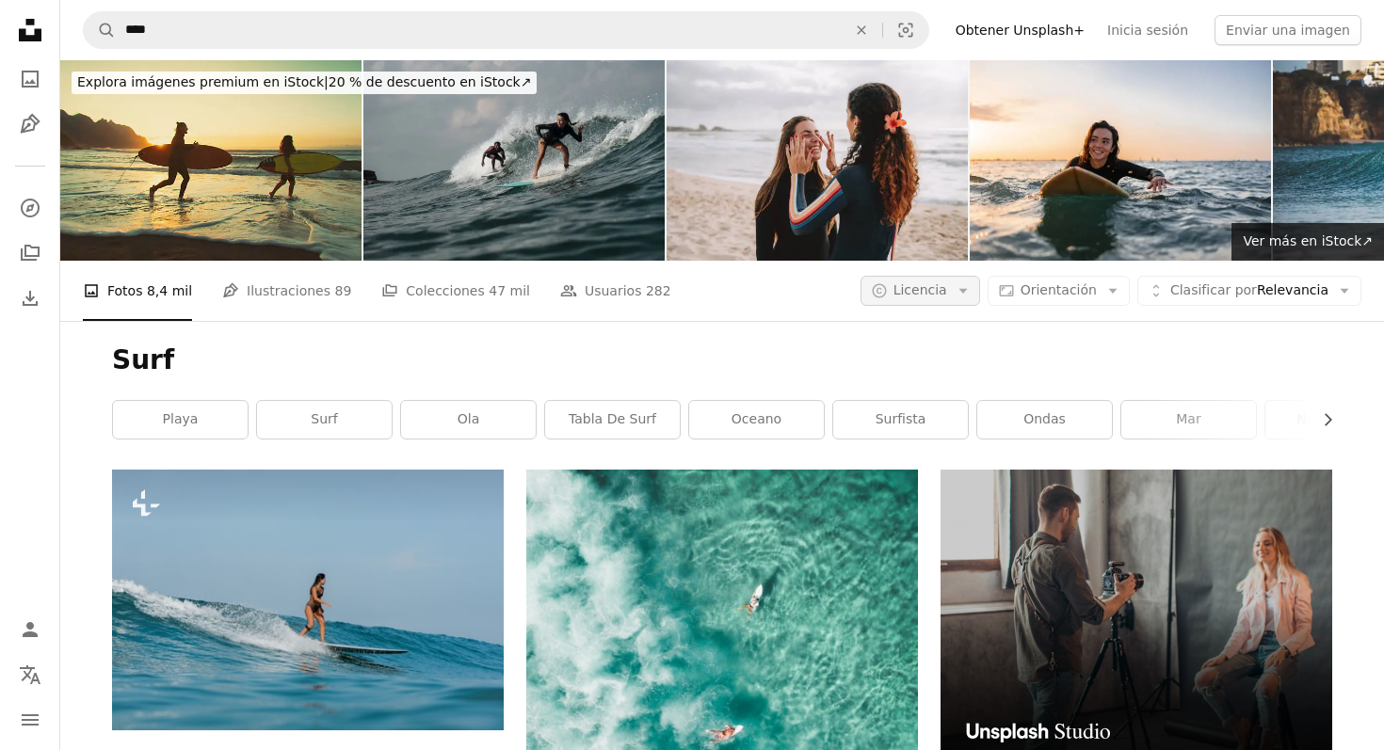
click at [957, 291] on button "A copyright icon © Licencia Arrow down" at bounding box center [920, 291] width 120 height 30
click at [939, 439] on span "Gratuita" at bounding box center [969, 441] width 115 height 19
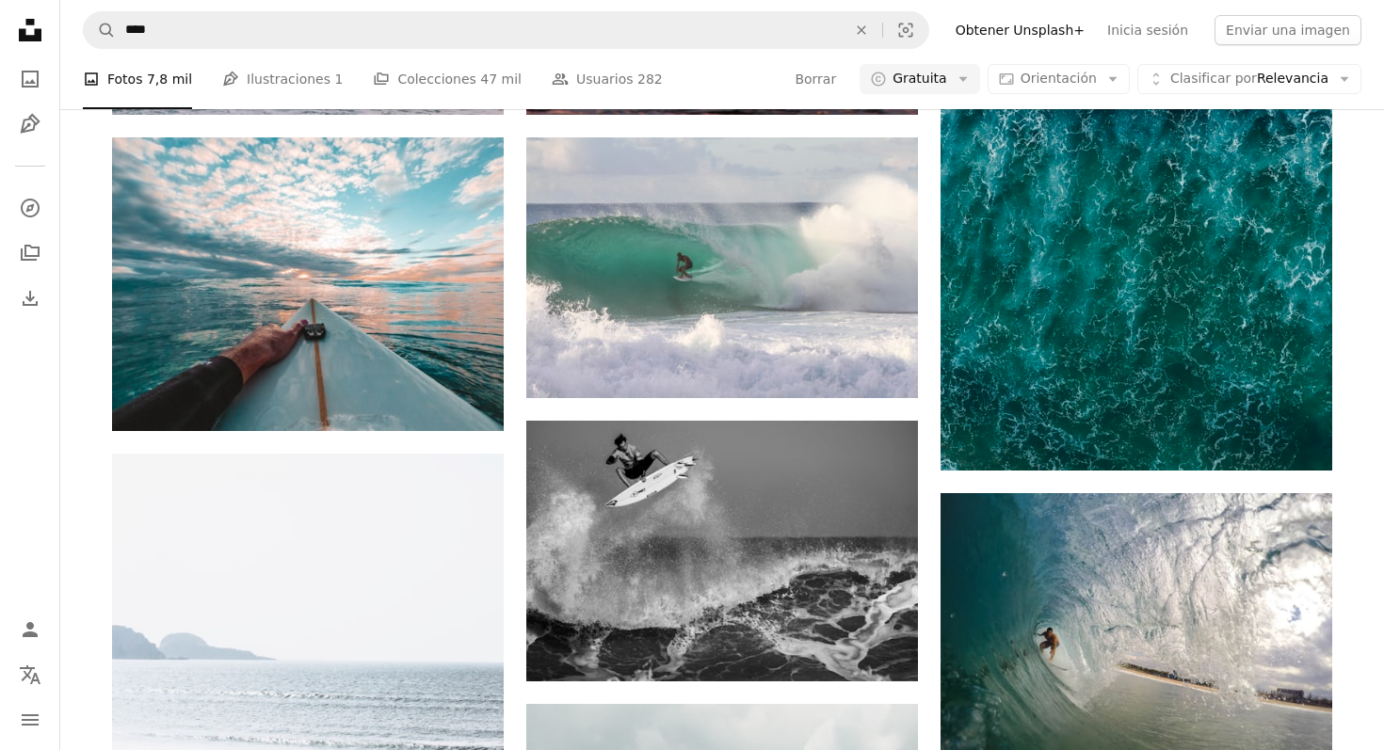
scroll to position [1228, 0]
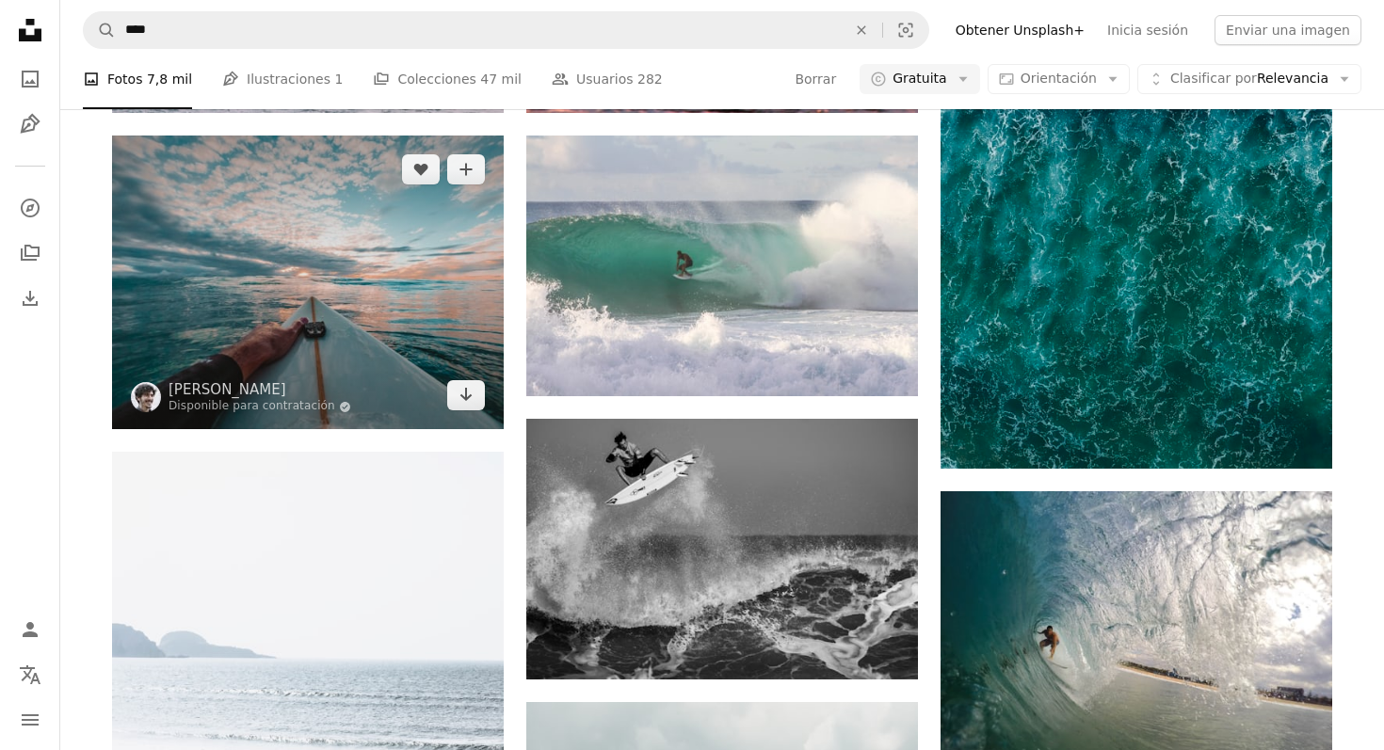
click at [414, 316] on img at bounding box center [308, 283] width 392 height 294
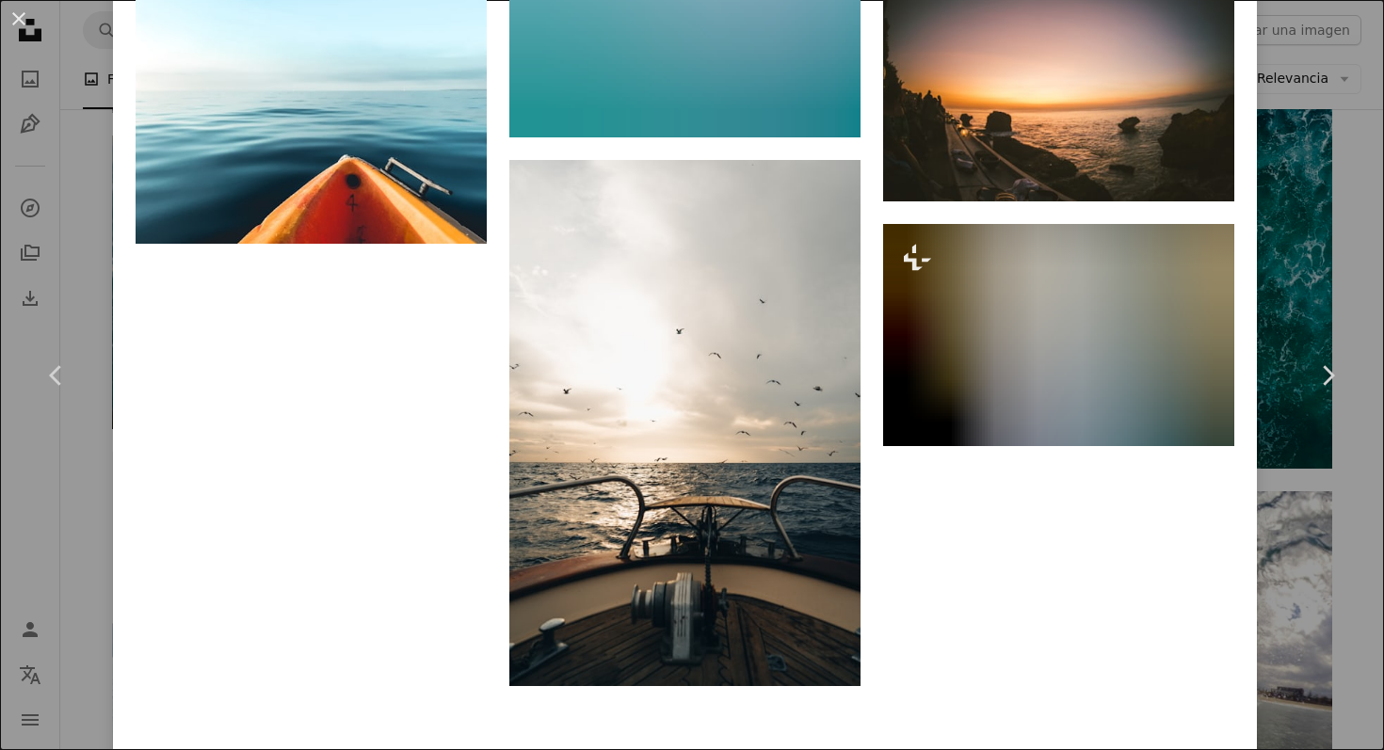
scroll to position [3230, 0]
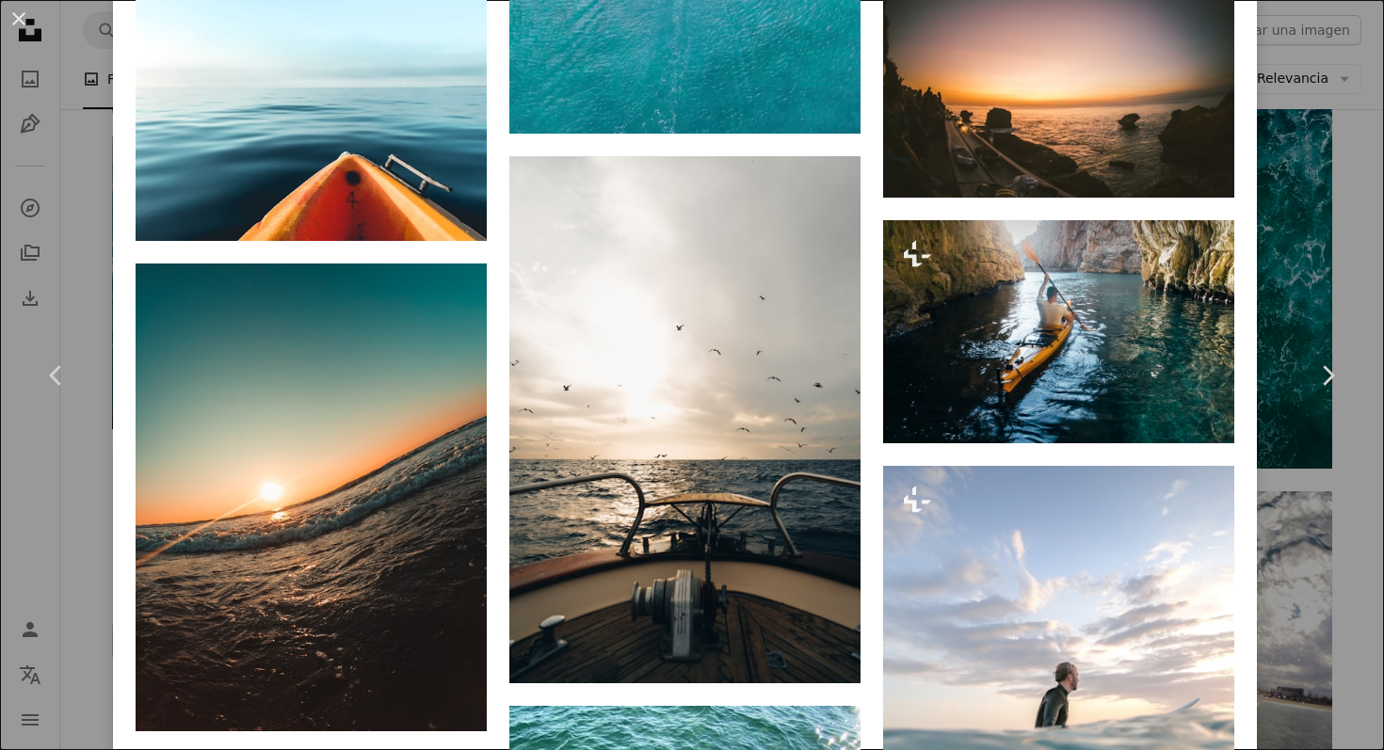
click at [1328, 193] on div "An X shape Chevron left Chevron right [PERSON_NAME] Disponible para contratació…" at bounding box center [692, 375] width 1384 height 750
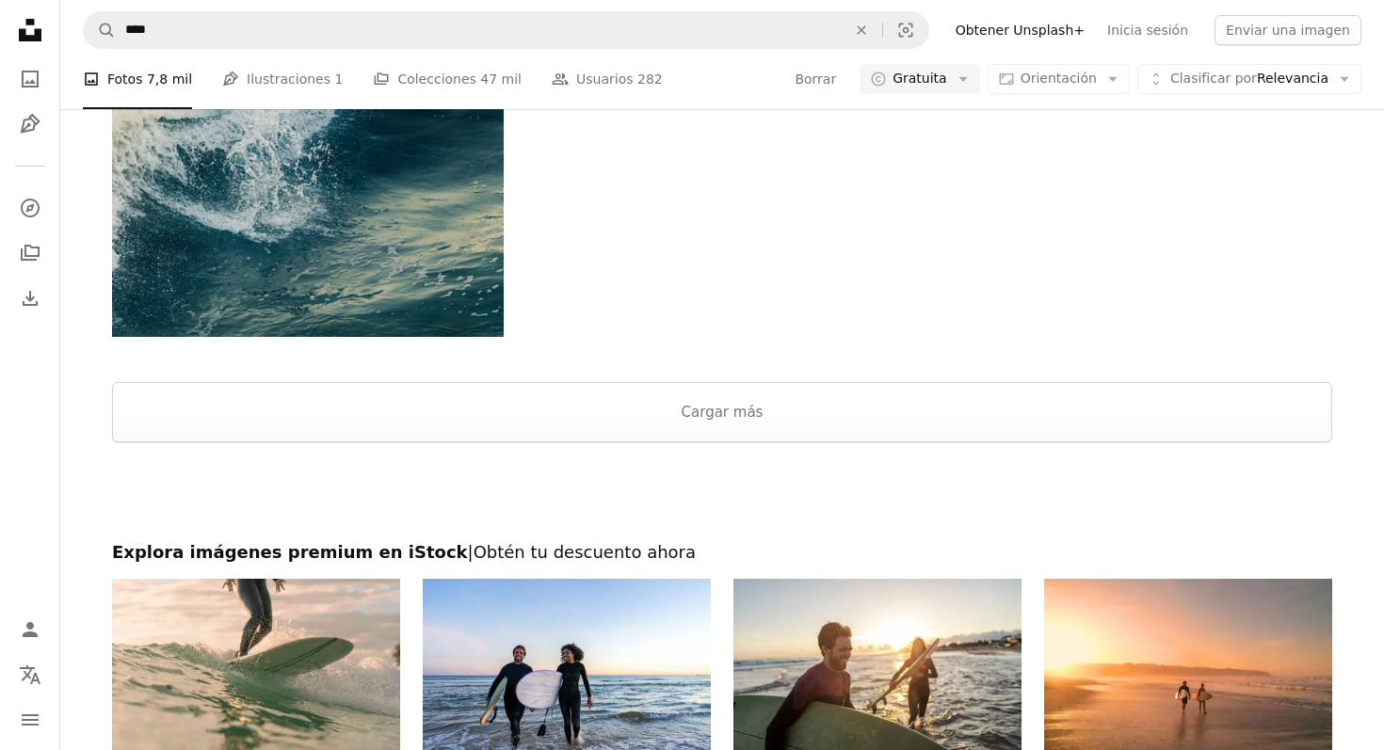
scroll to position [3010, 0]
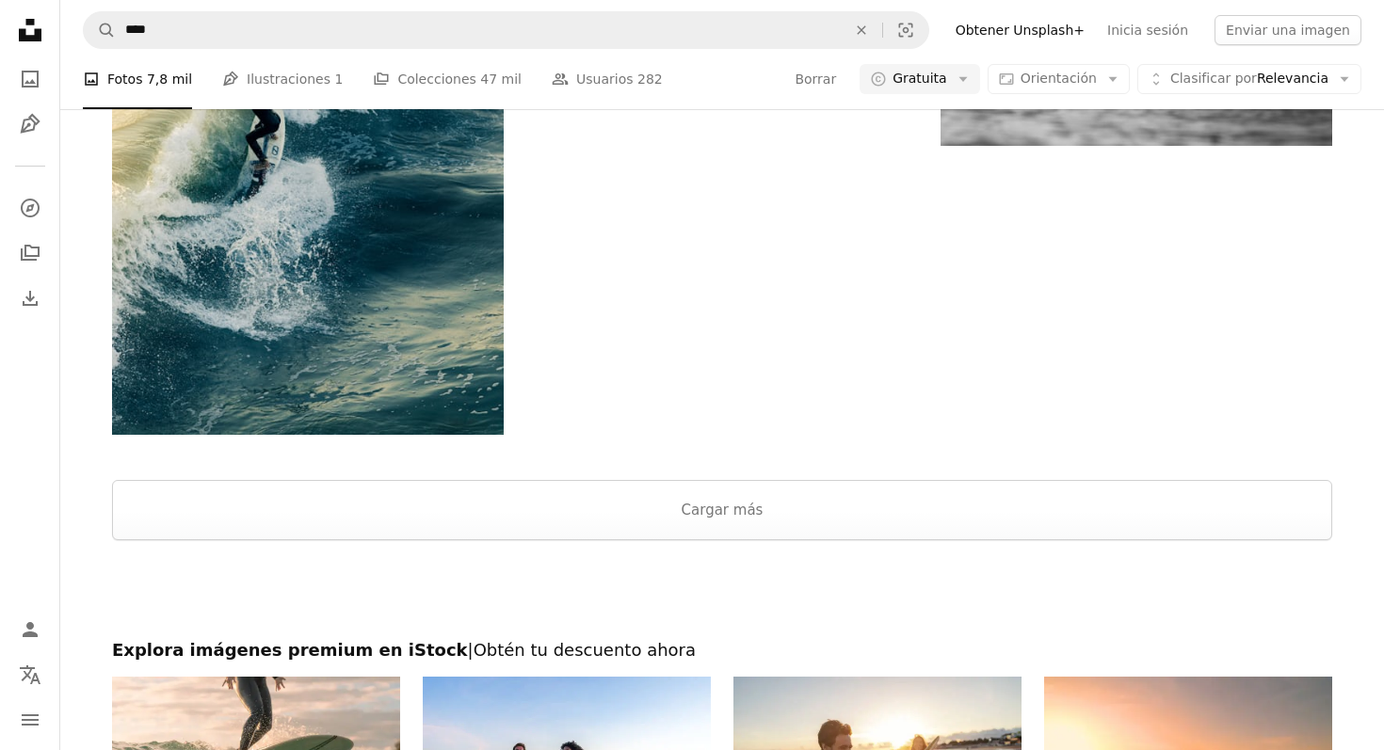
click at [982, 476] on div at bounding box center [722, 457] width 1324 height 45
click at [975, 497] on button "Cargar más" at bounding box center [722, 510] width 1220 height 60
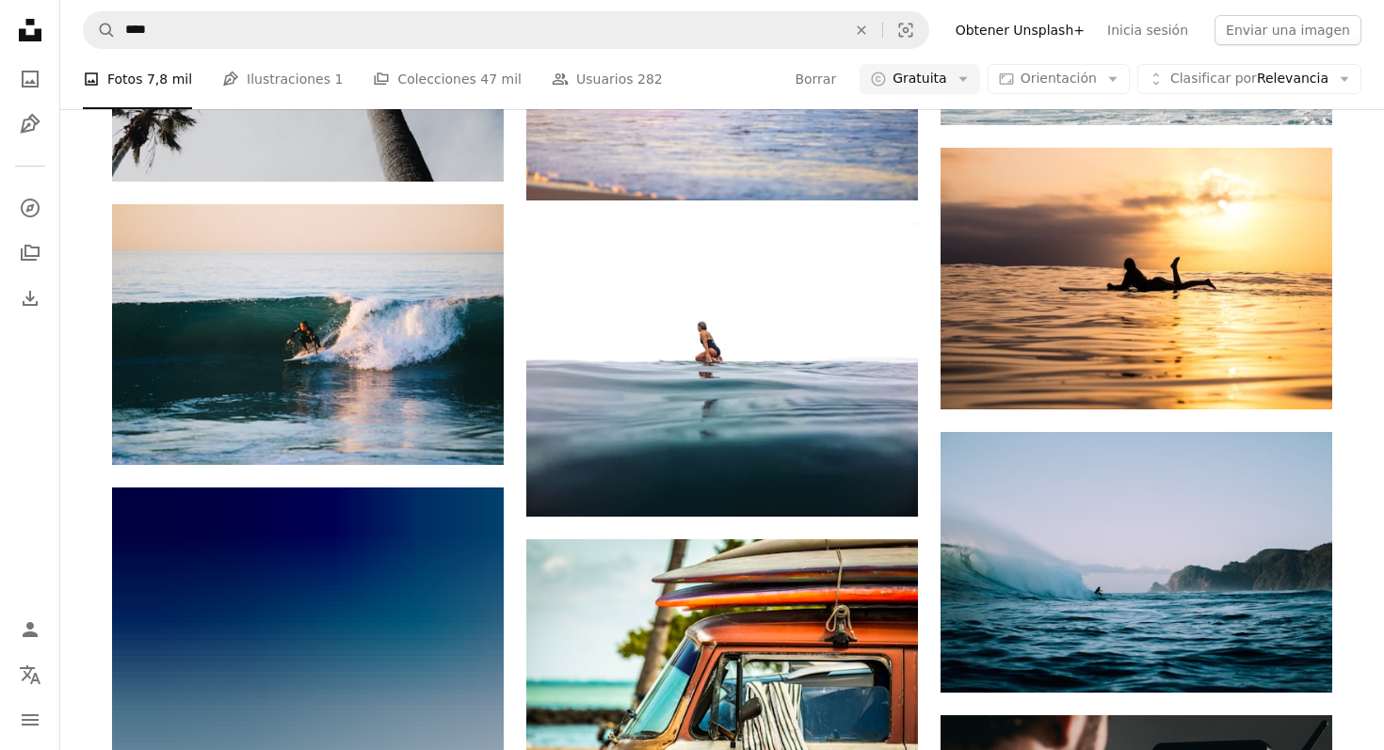
scroll to position [5610, 0]
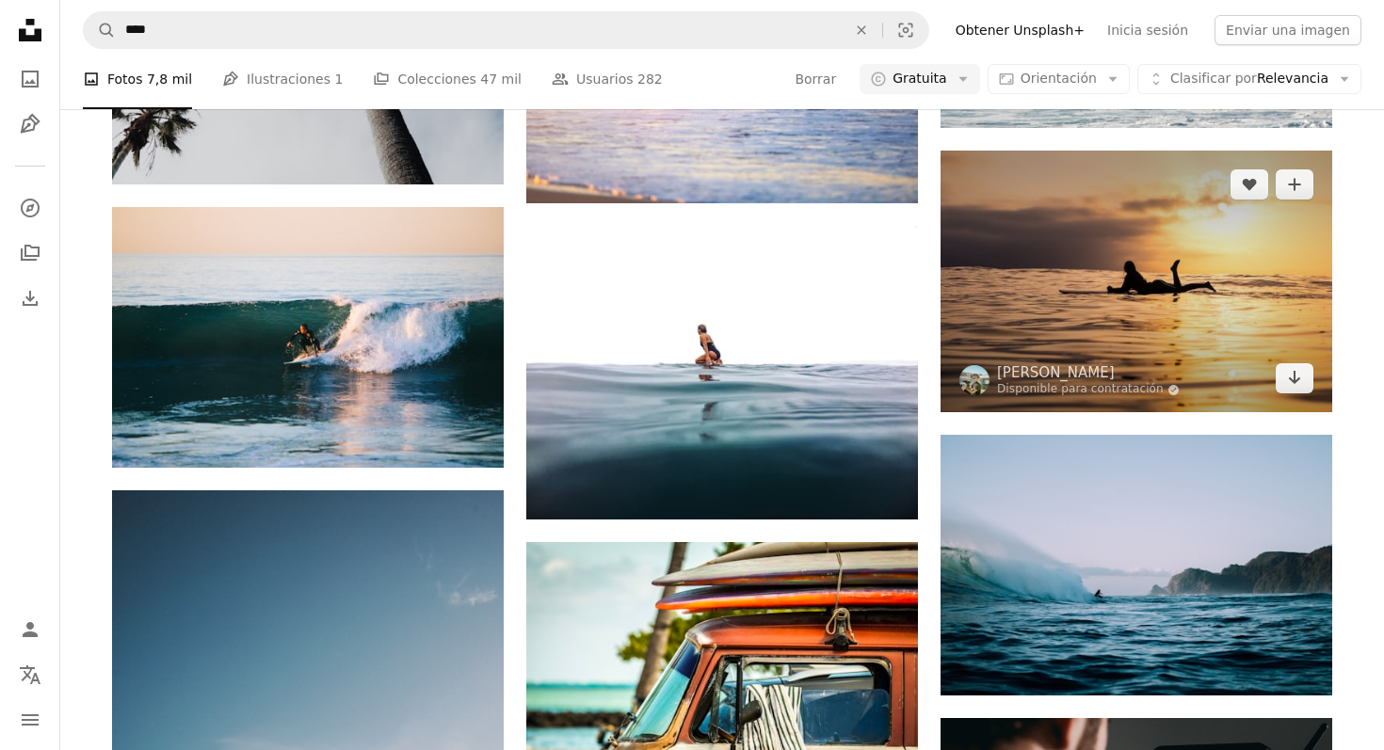
click at [1085, 228] on img at bounding box center [1137, 282] width 392 height 262
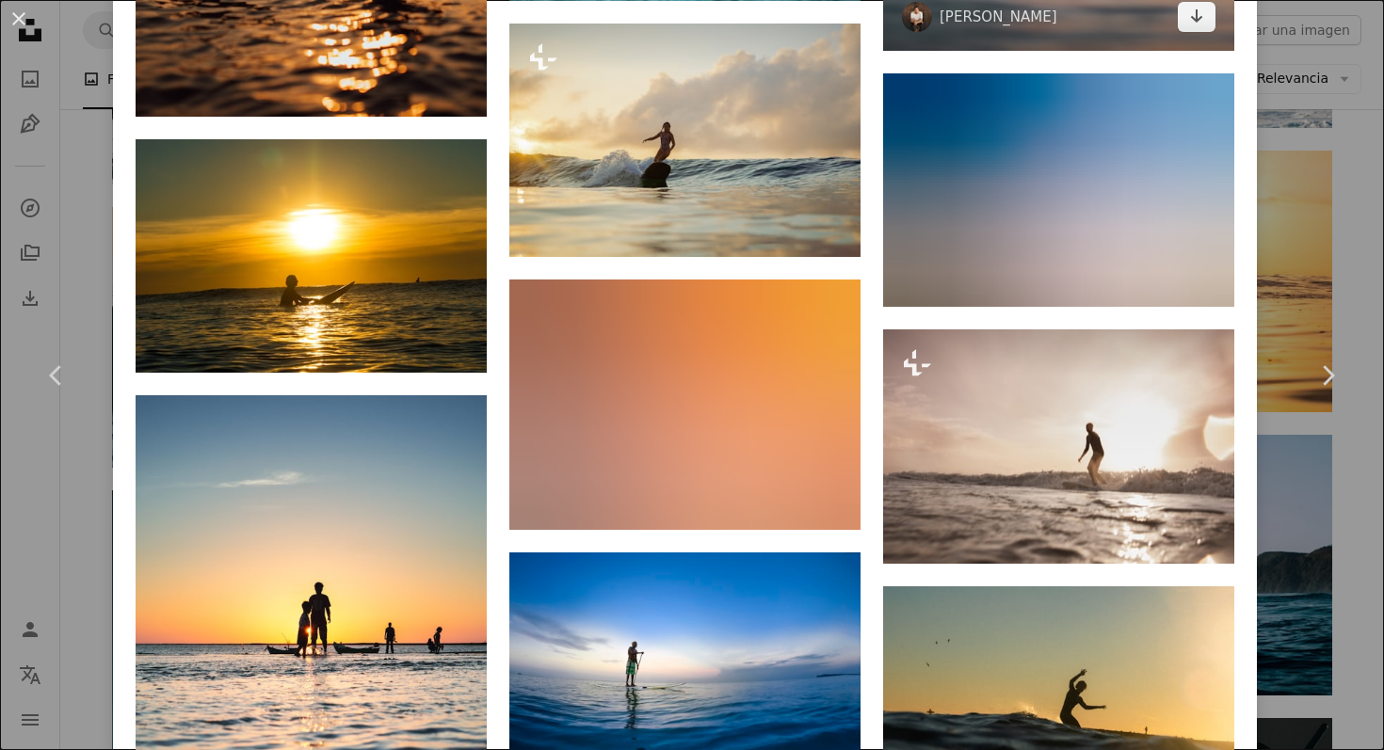
scroll to position [2862, 0]
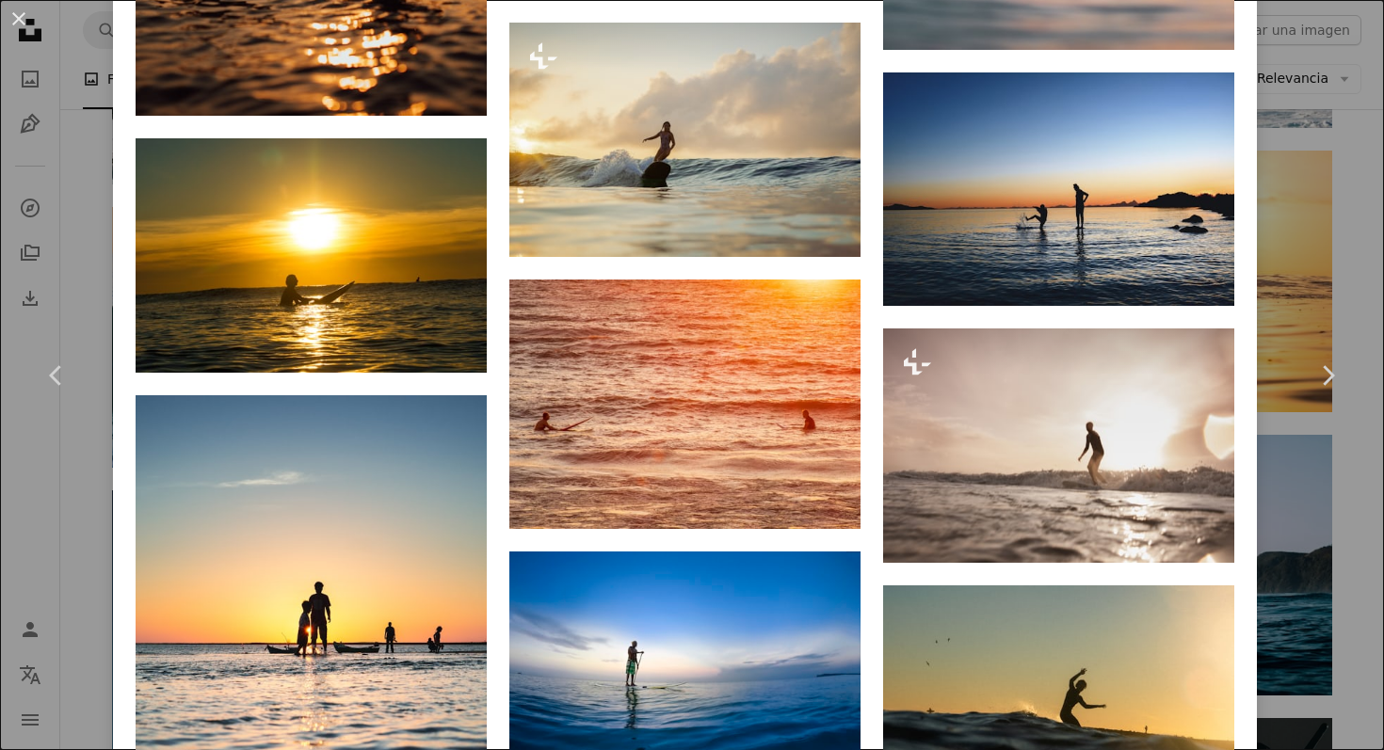
click at [1360, 265] on div "An X shape Chevron left Chevron right [PERSON_NAME] Disponible para contratació…" at bounding box center [692, 375] width 1384 height 750
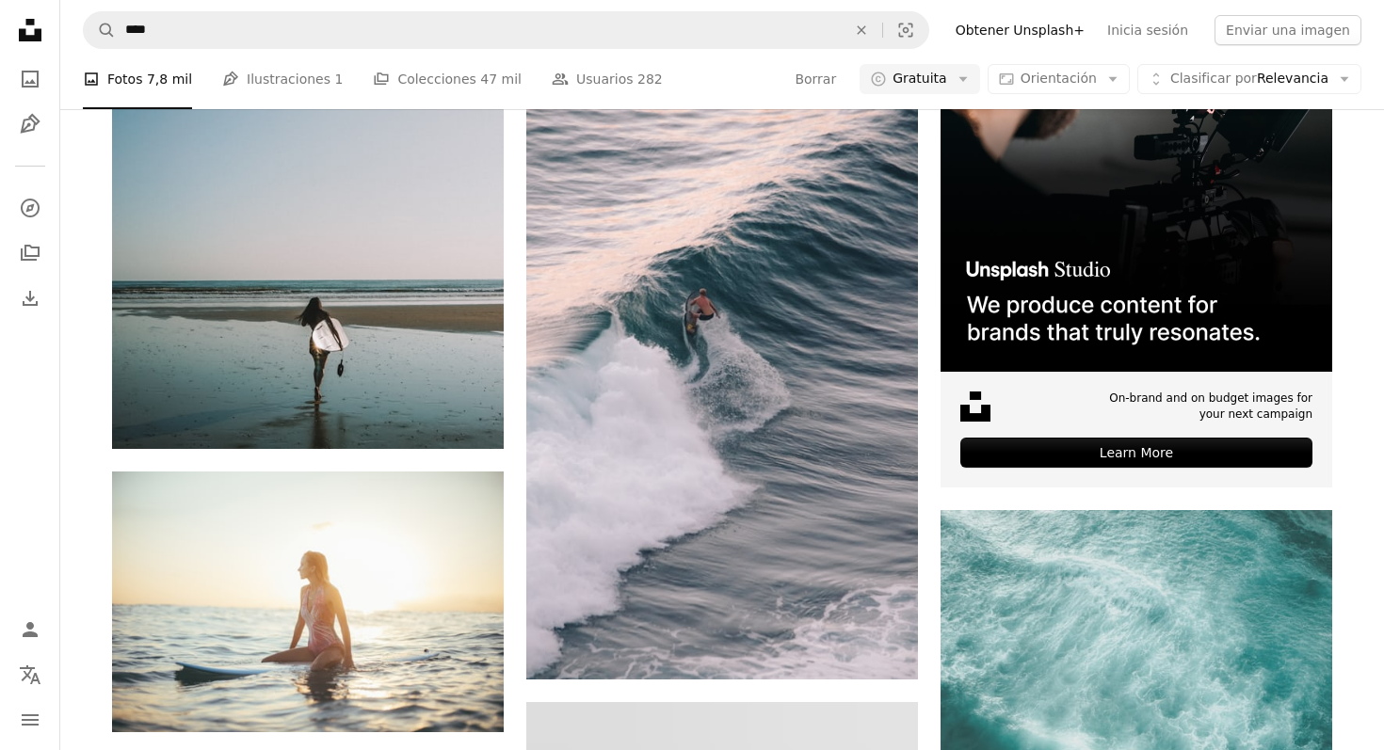
scroll to position [6350, 0]
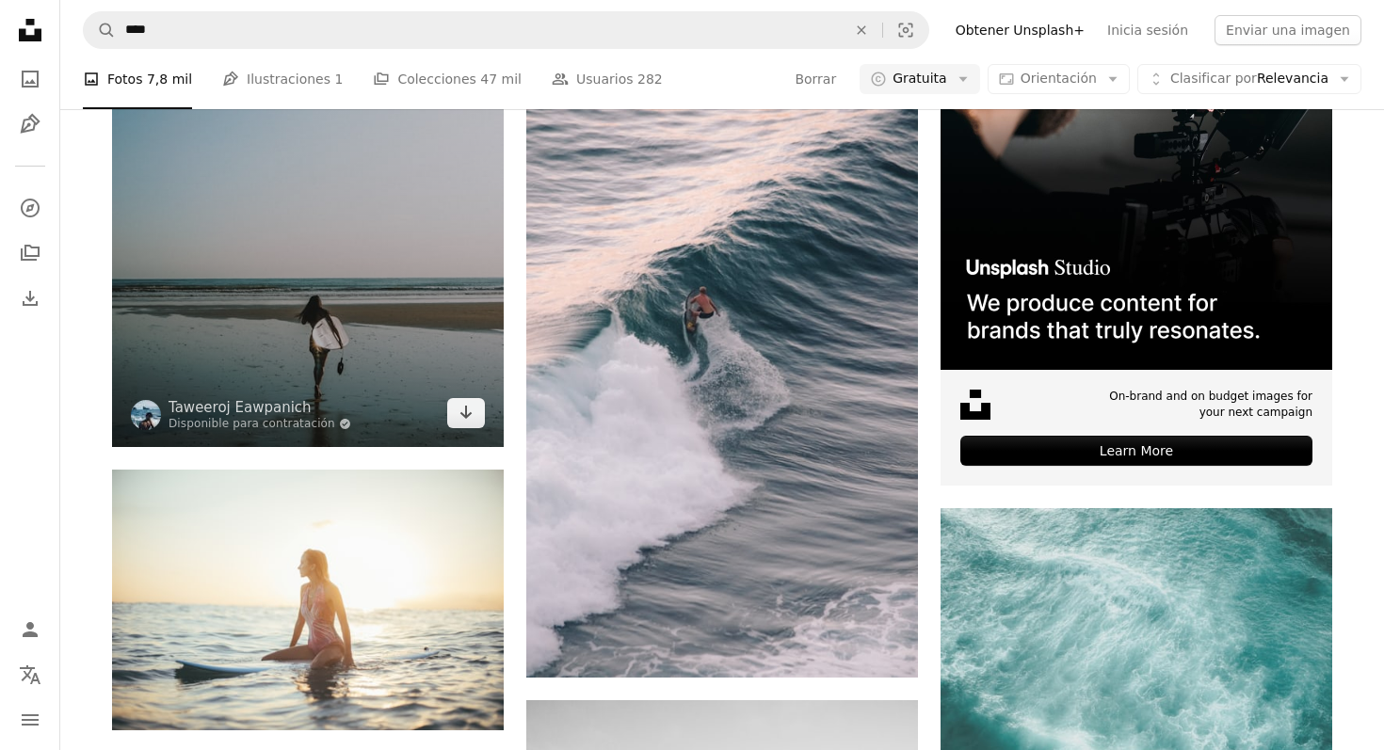
click at [485, 330] on img at bounding box center [308, 99] width 392 height 697
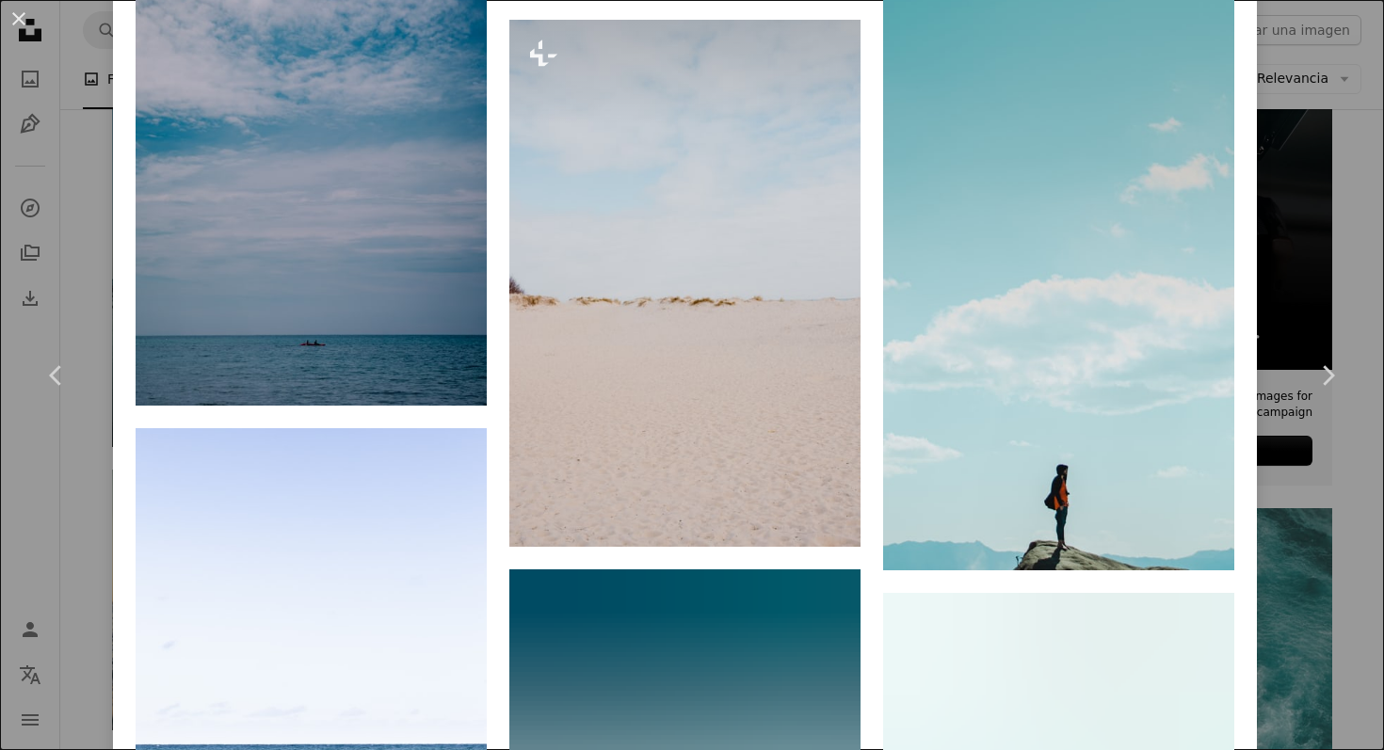
scroll to position [4077, 0]
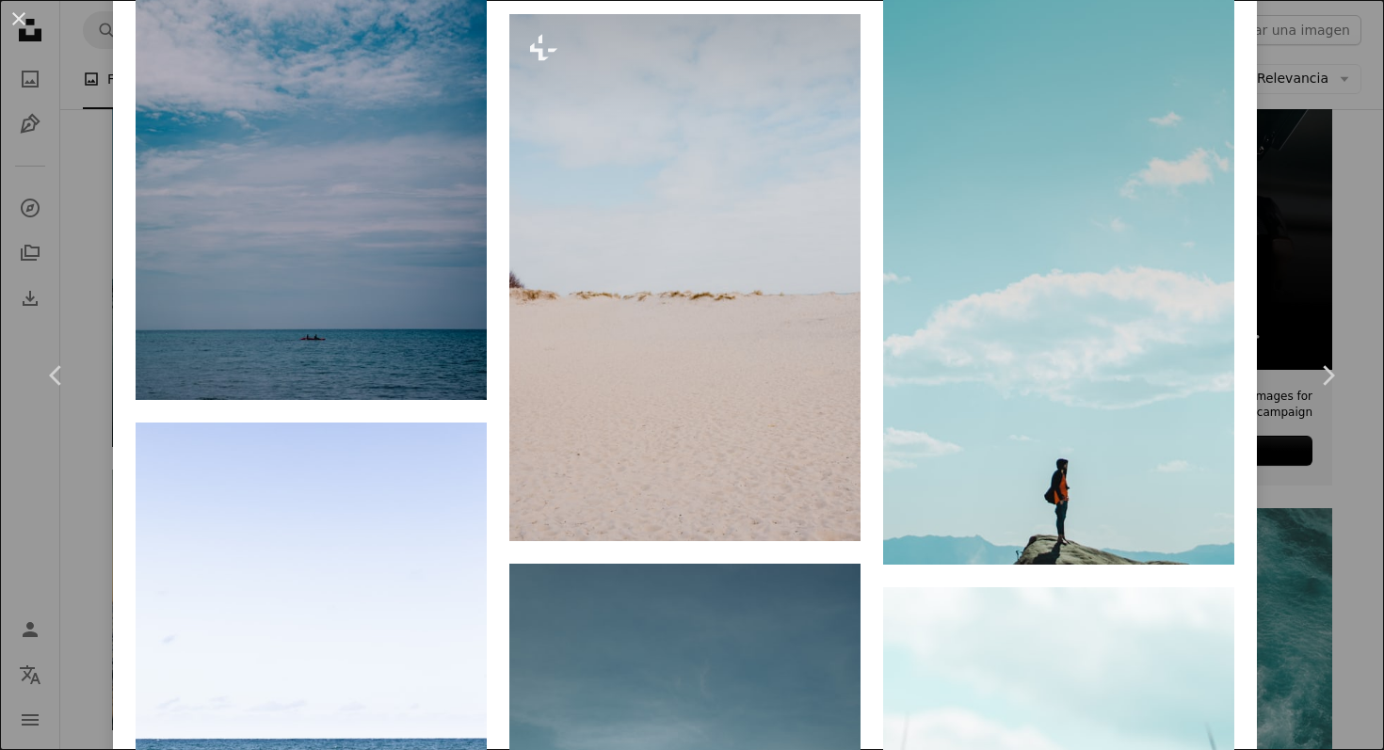
click at [90, 205] on div "An X shape Chevron left Chevron right Taweeroj Eawpanich Disponible para contra…" at bounding box center [692, 375] width 1384 height 750
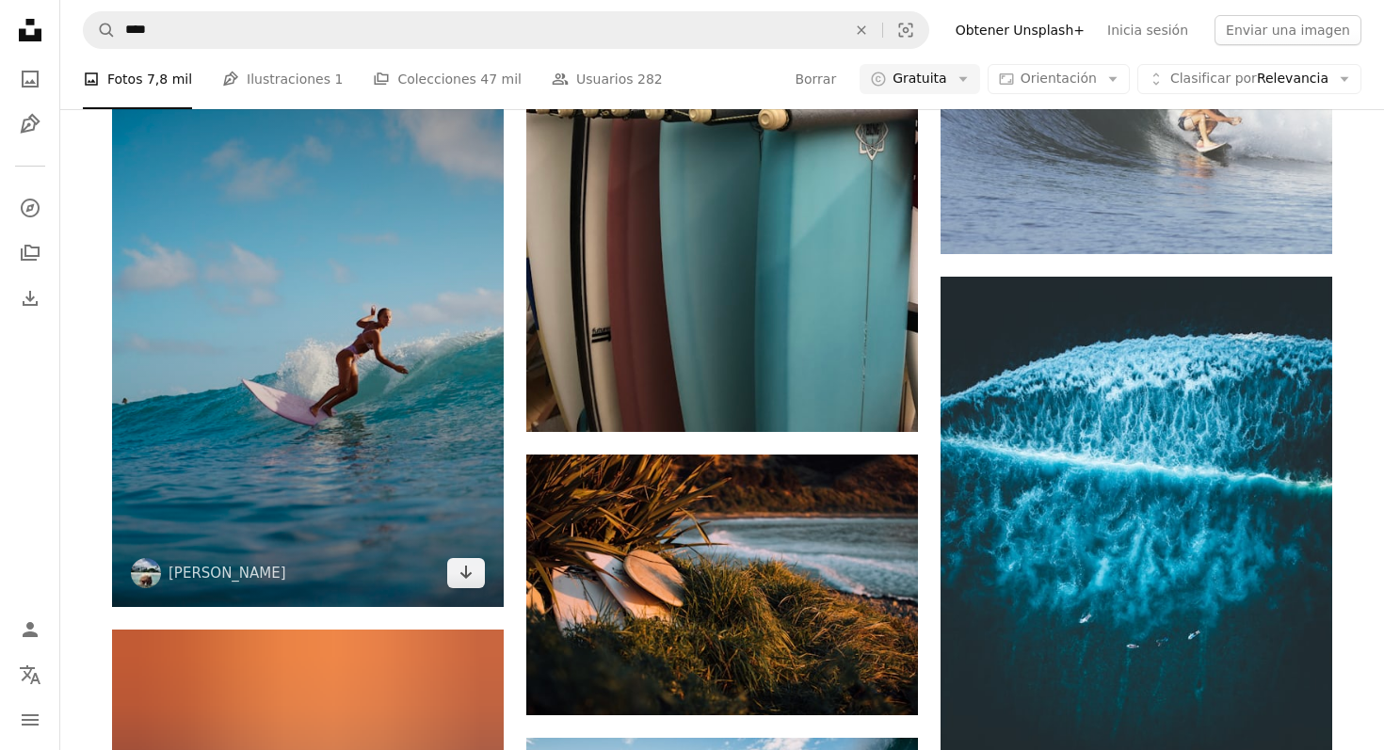
scroll to position [8088, 0]
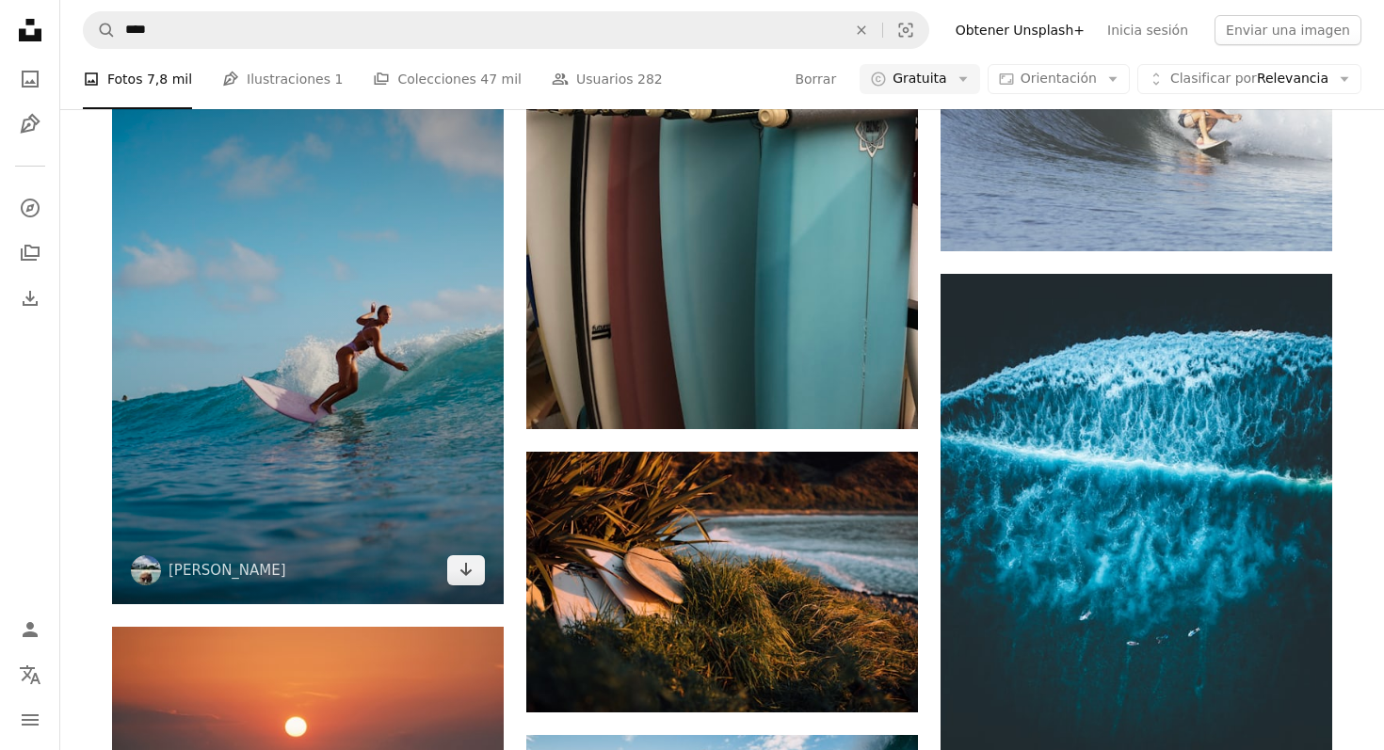
click at [420, 431] on img at bounding box center [308, 310] width 392 height 587
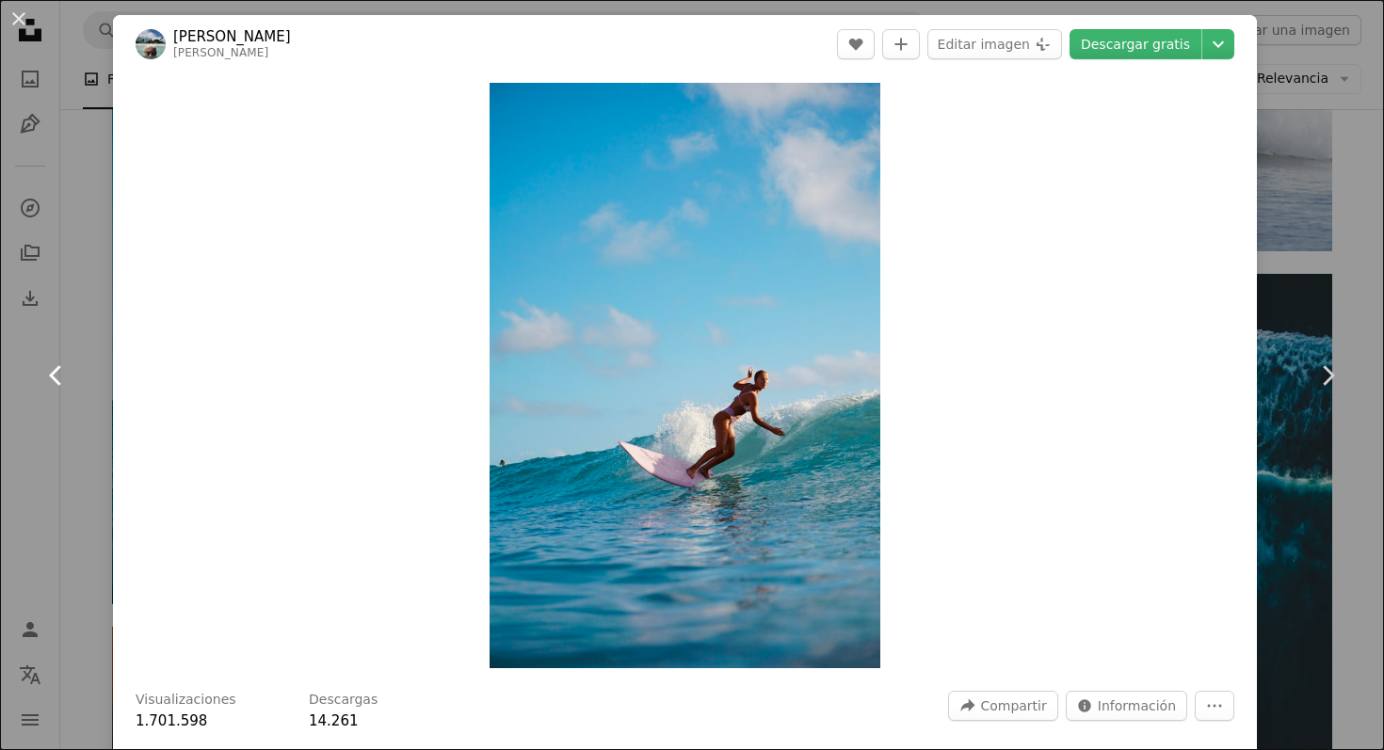
click at [22, 354] on link "Chevron left" at bounding box center [56, 375] width 113 height 181
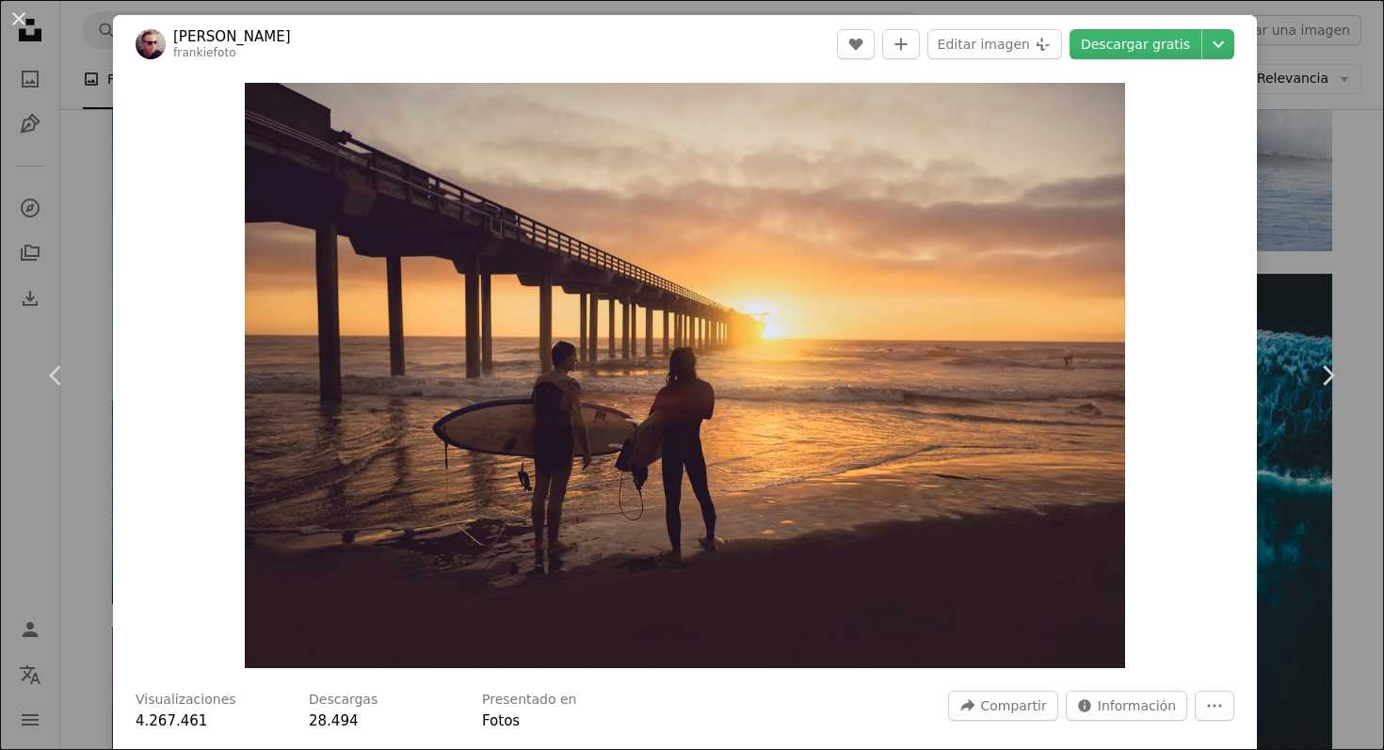
click at [131, 87] on div "Zoom in" at bounding box center [685, 375] width 1144 height 604
click at [78, 96] on div "An X shape Chevron left Chevron right [PERSON_NAME] frankiefoto A heart A plus …" at bounding box center [692, 375] width 1384 height 750
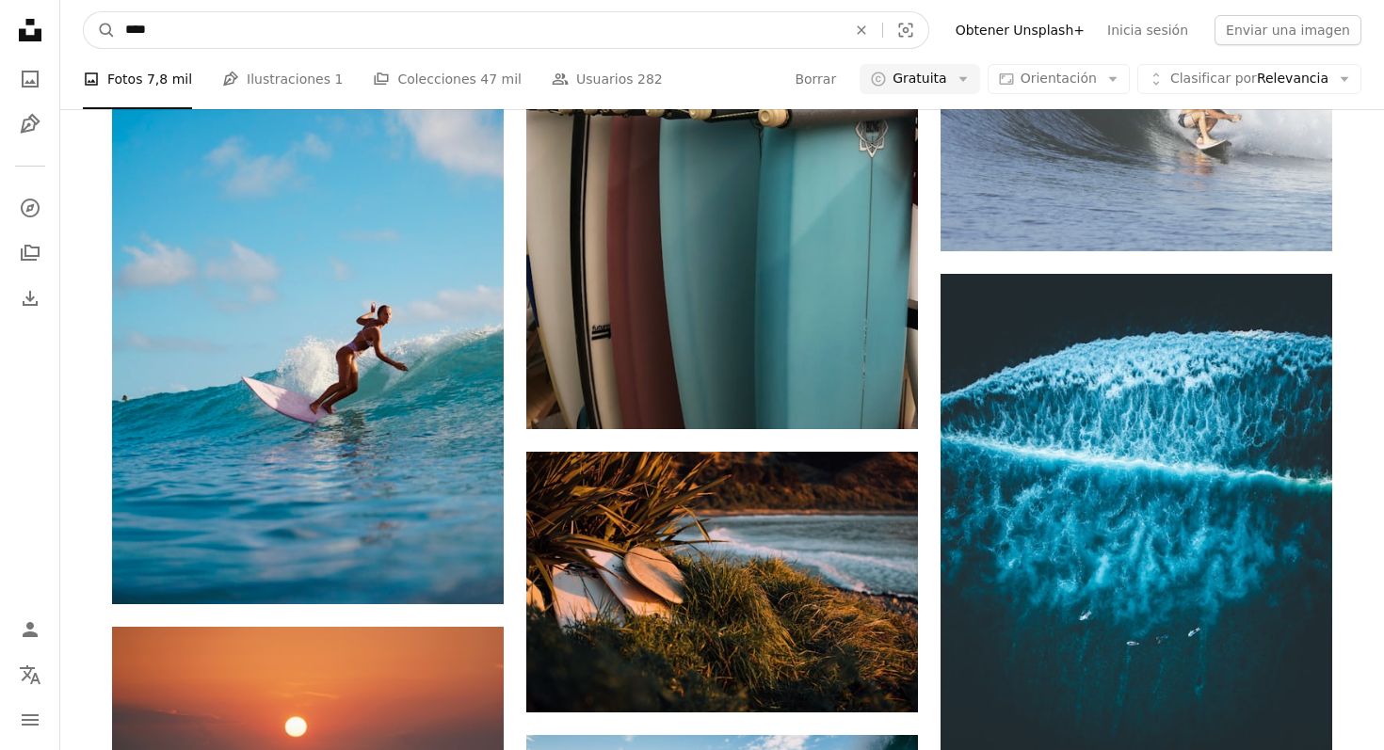
click at [414, 21] on input "****" at bounding box center [478, 30] width 725 height 36
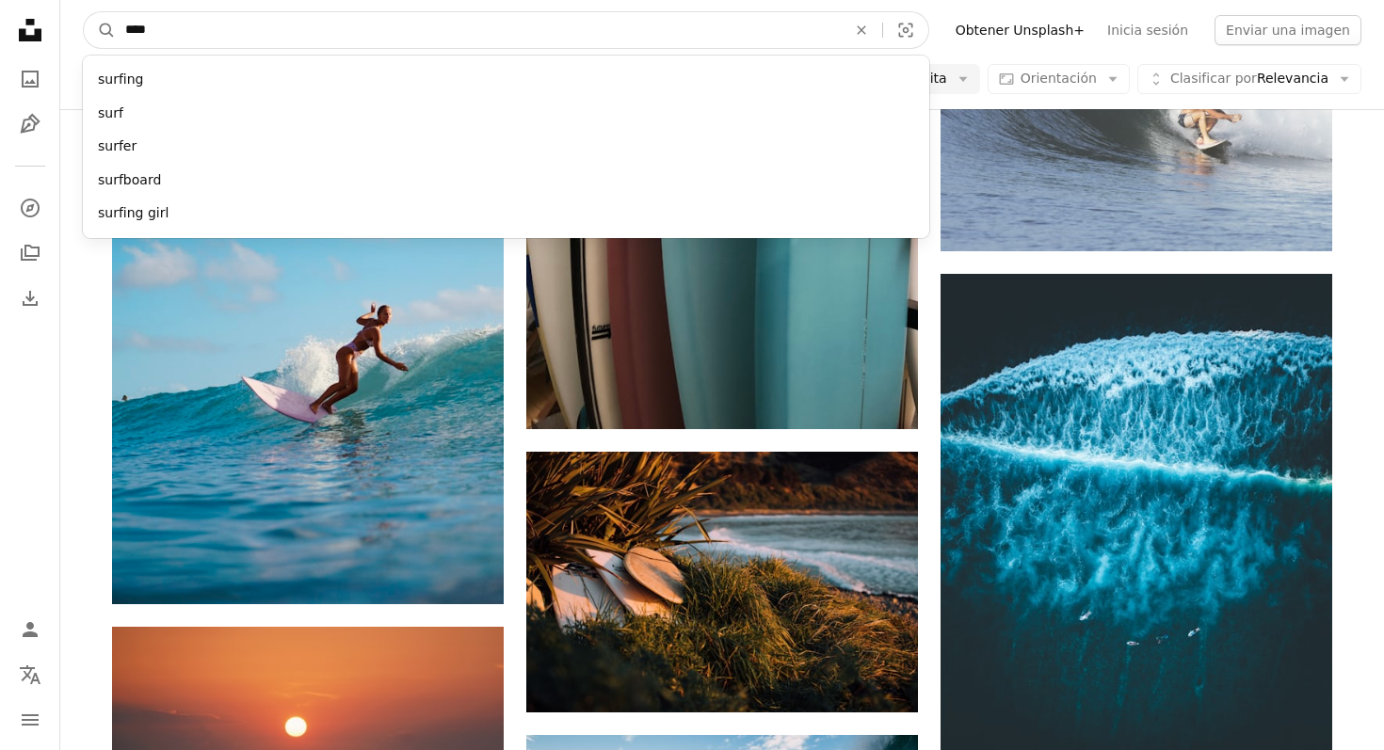
click at [414, 21] on input "****" at bounding box center [478, 30] width 725 height 36
type input "***"
click button "A magnifying glass" at bounding box center [100, 30] width 32 height 36
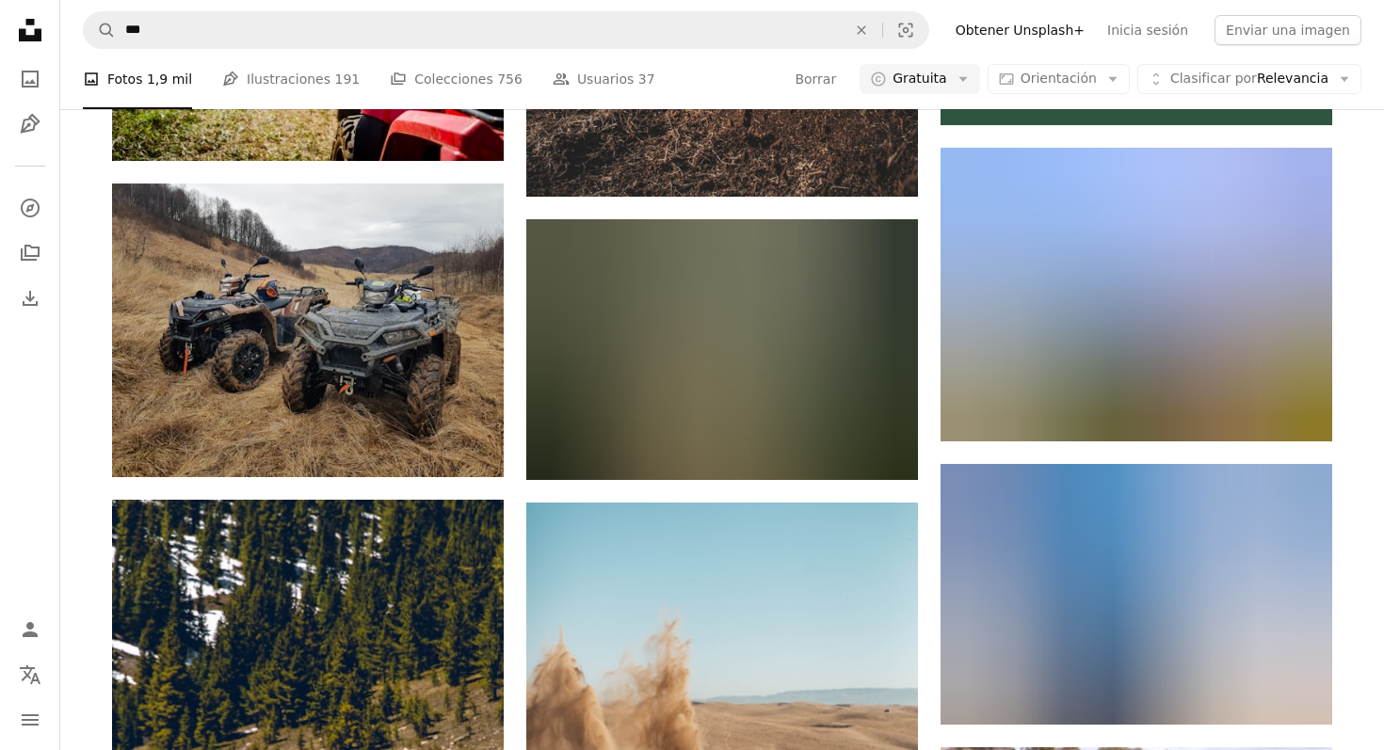
scroll to position [898, 0]
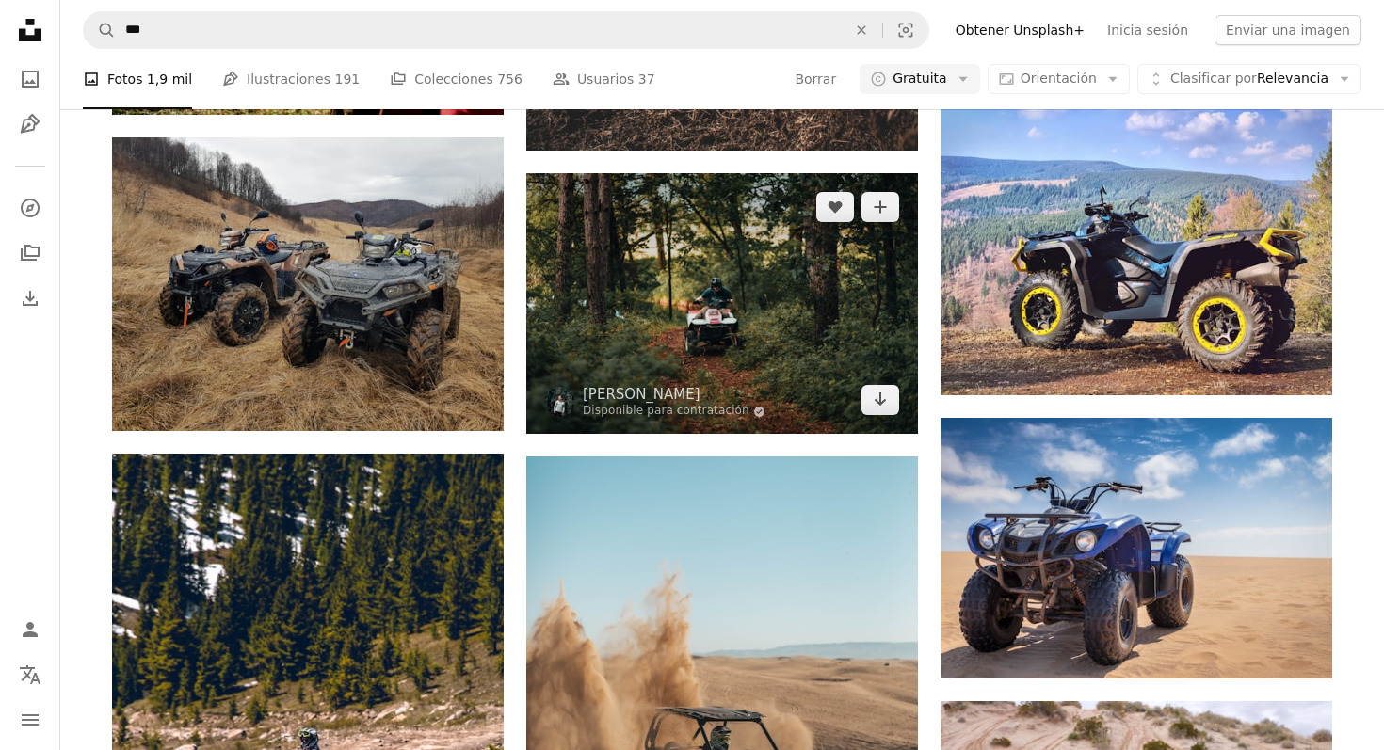
click at [764, 260] on img at bounding box center [722, 303] width 392 height 261
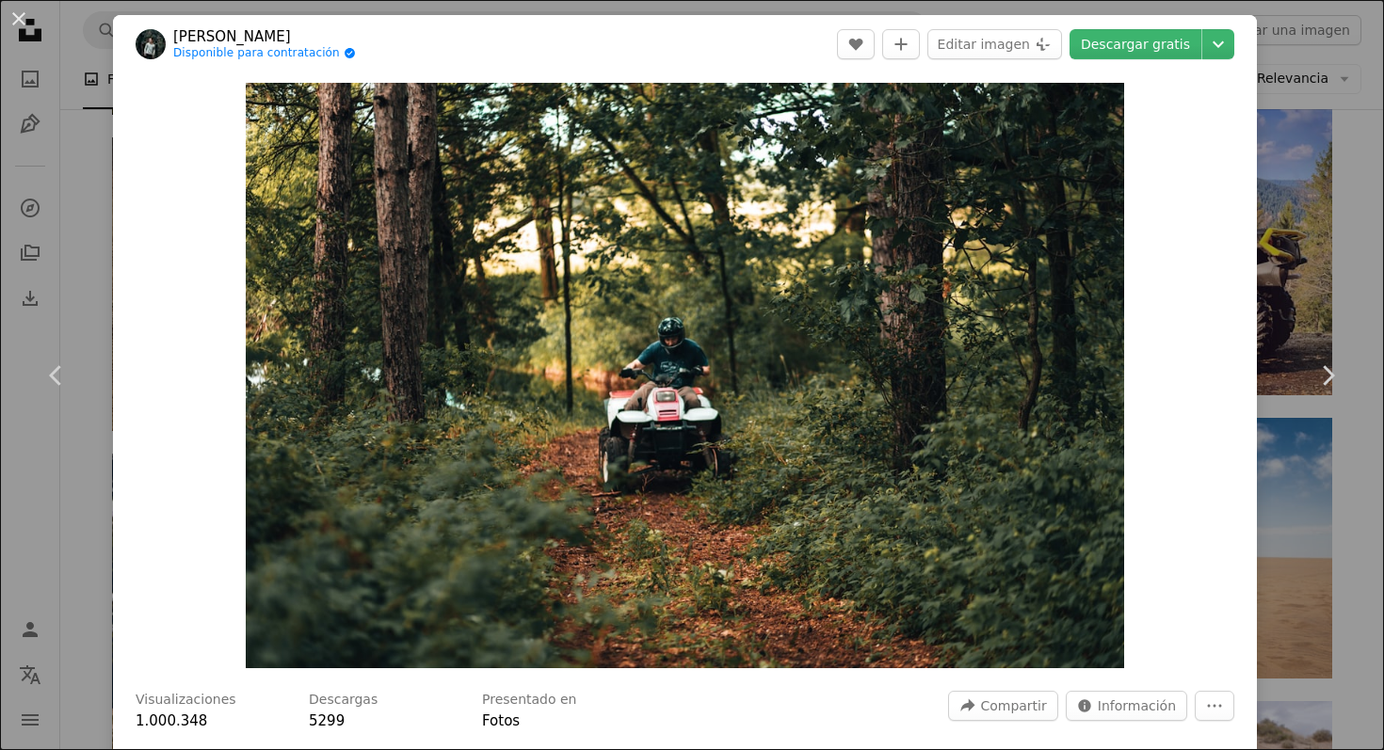
click at [1337, 197] on div "An X shape Chevron left Chevron right [PERSON_NAME] Disponible para contratació…" at bounding box center [692, 375] width 1384 height 750
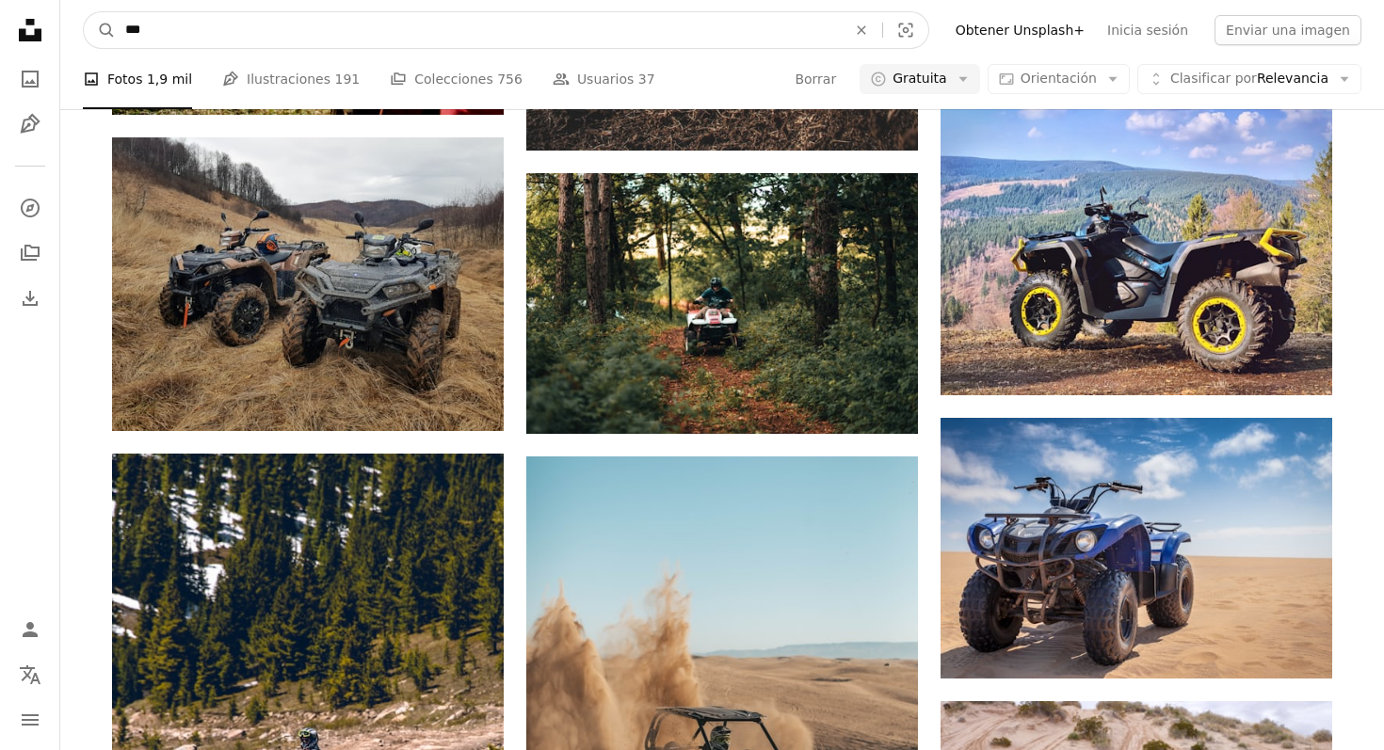
click at [221, 28] on input "***" at bounding box center [478, 30] width 725 height 36
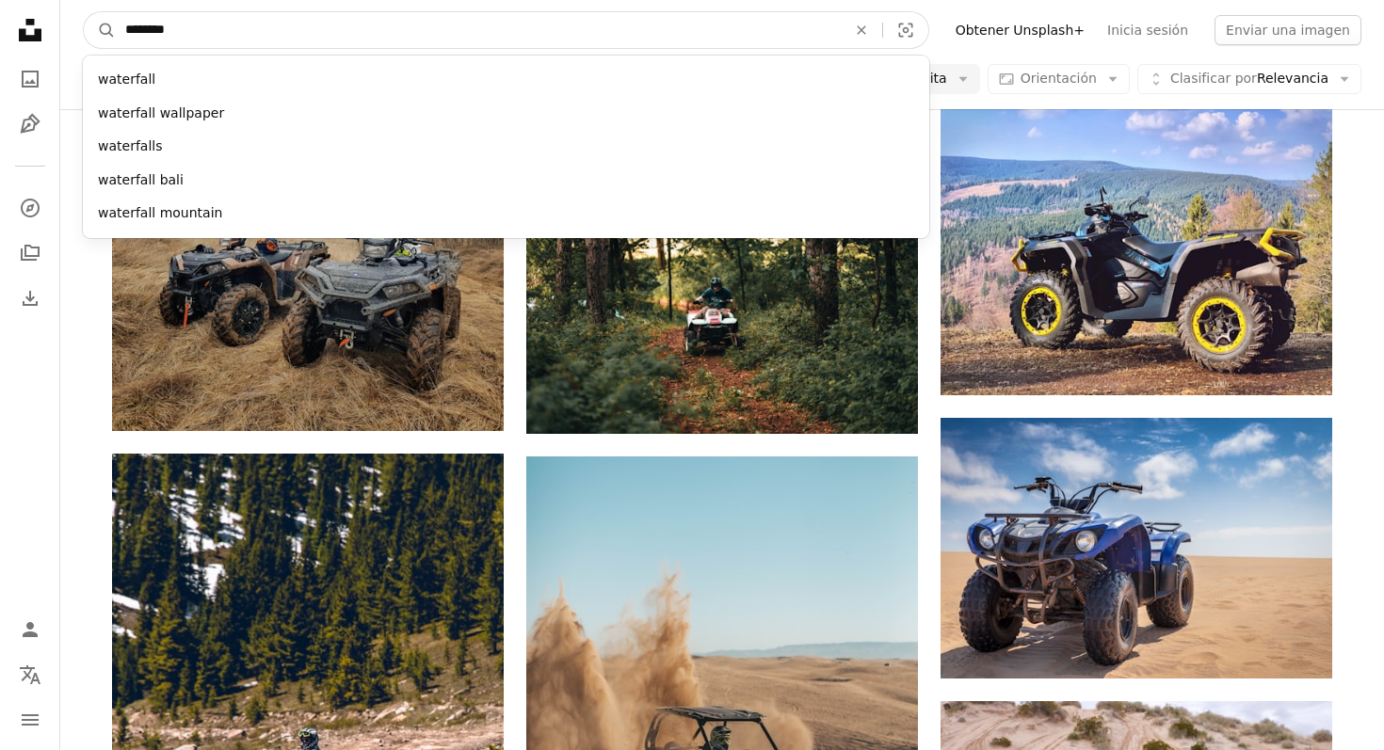
type input "*********"
click button "A magnifying glass" at bounding box center [100, 30] width 32 height 36
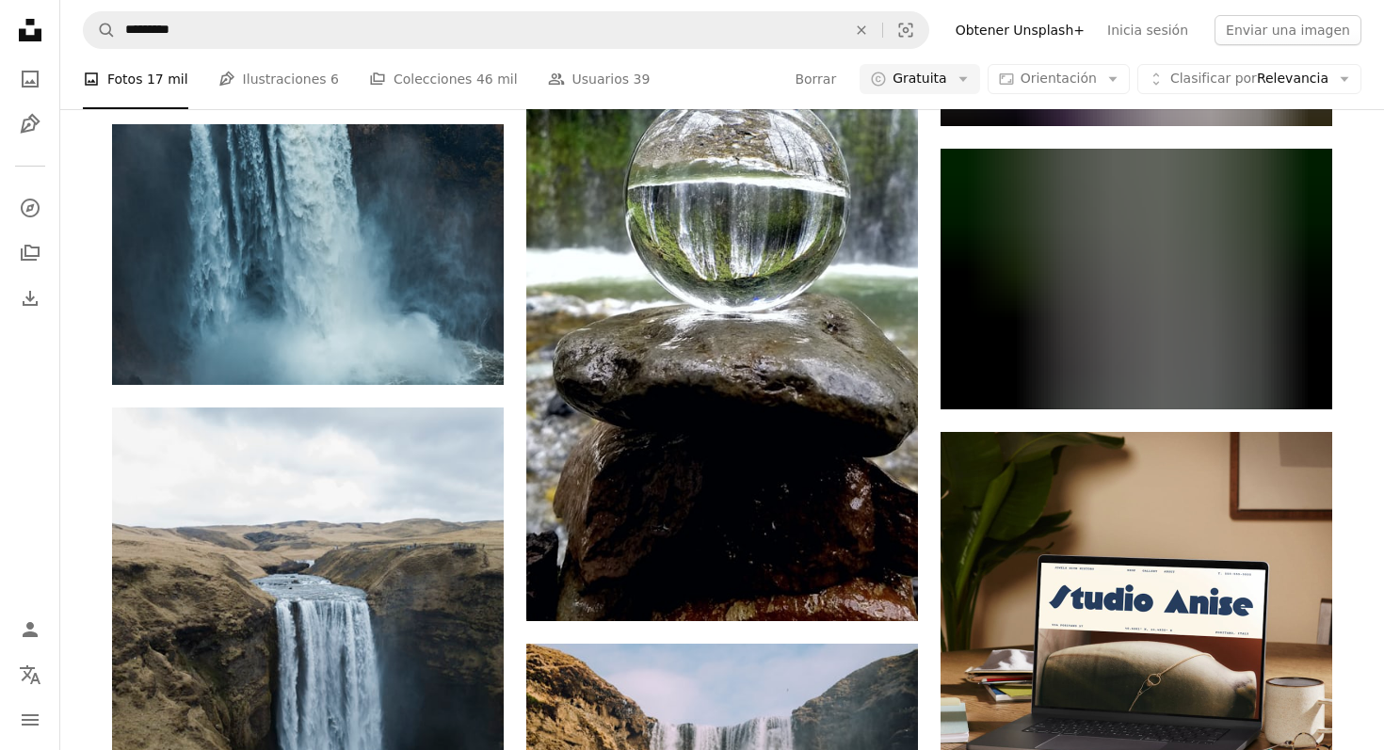
scroll to position [6953, 0]
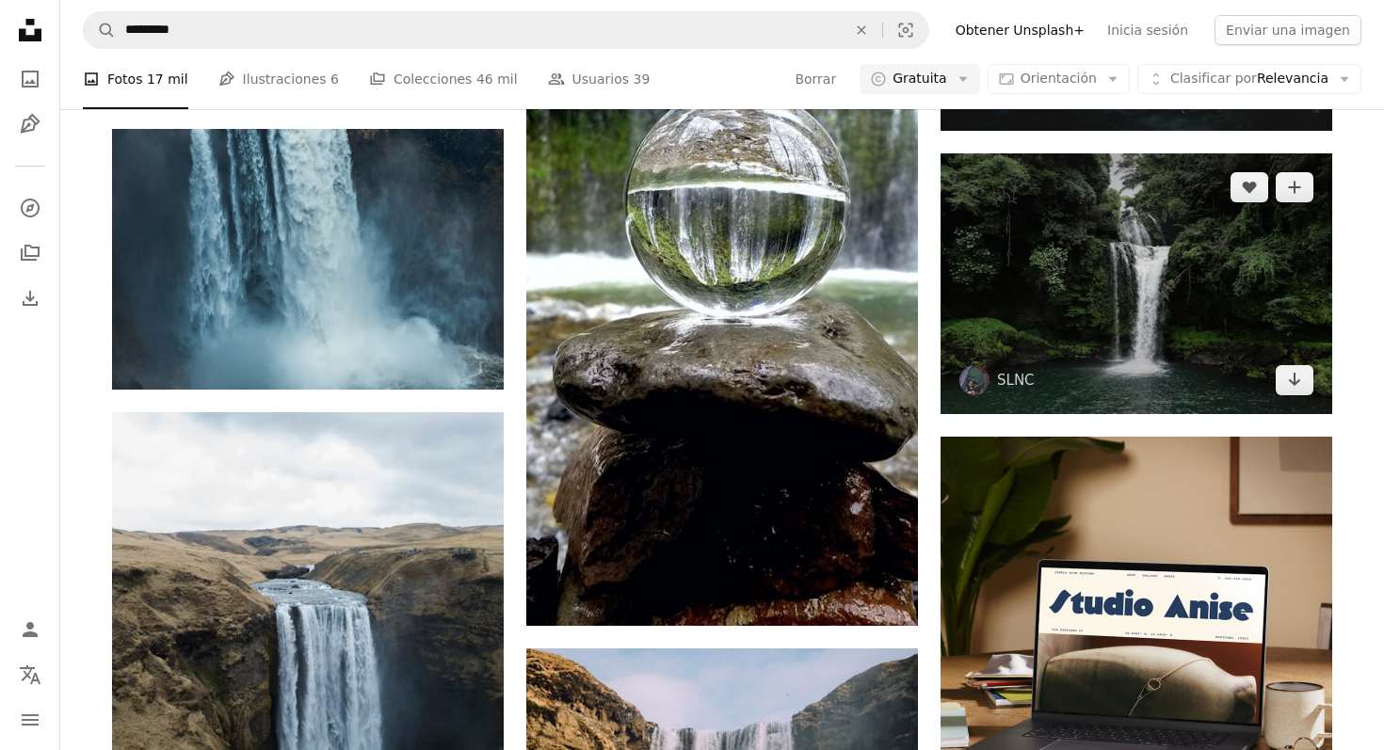
click at [1242, 205] on img at bounding box center [1137, 283] width 392 height 261
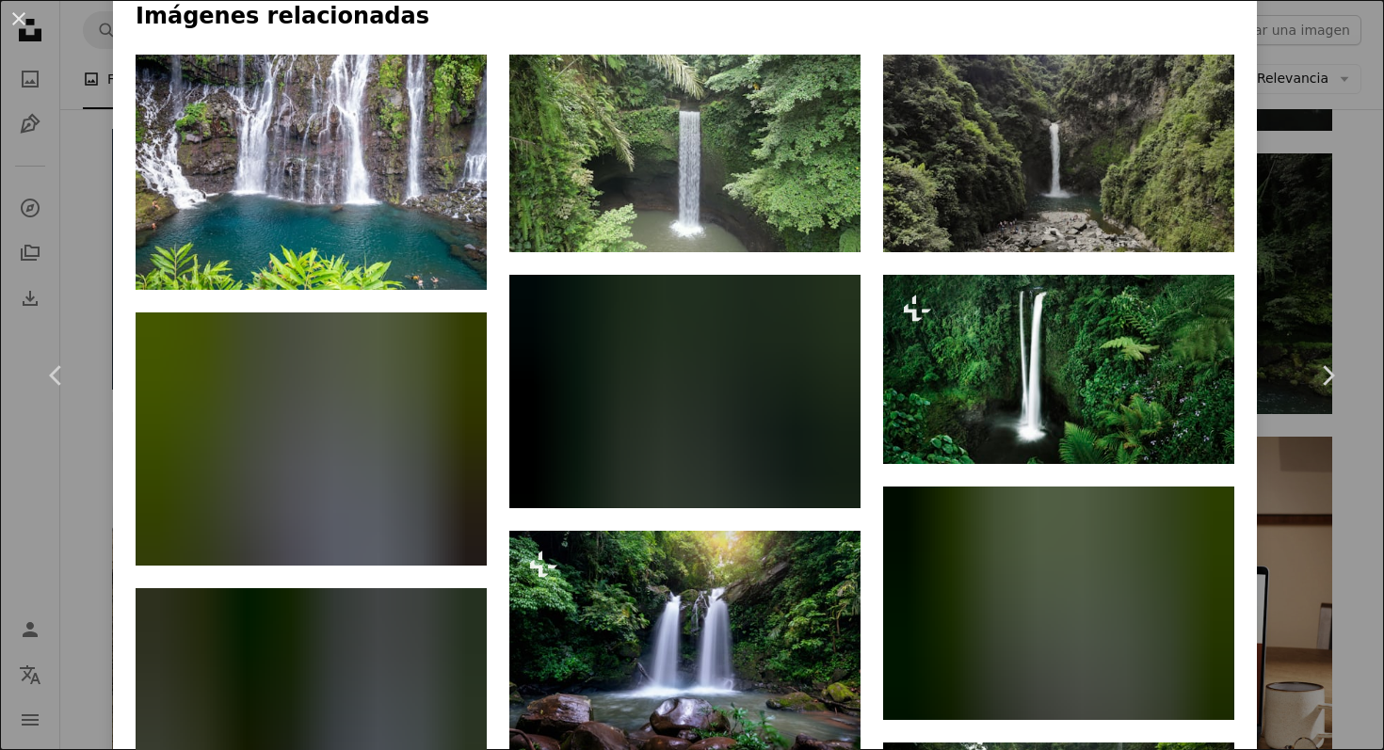
scroll to position [1362, 0]
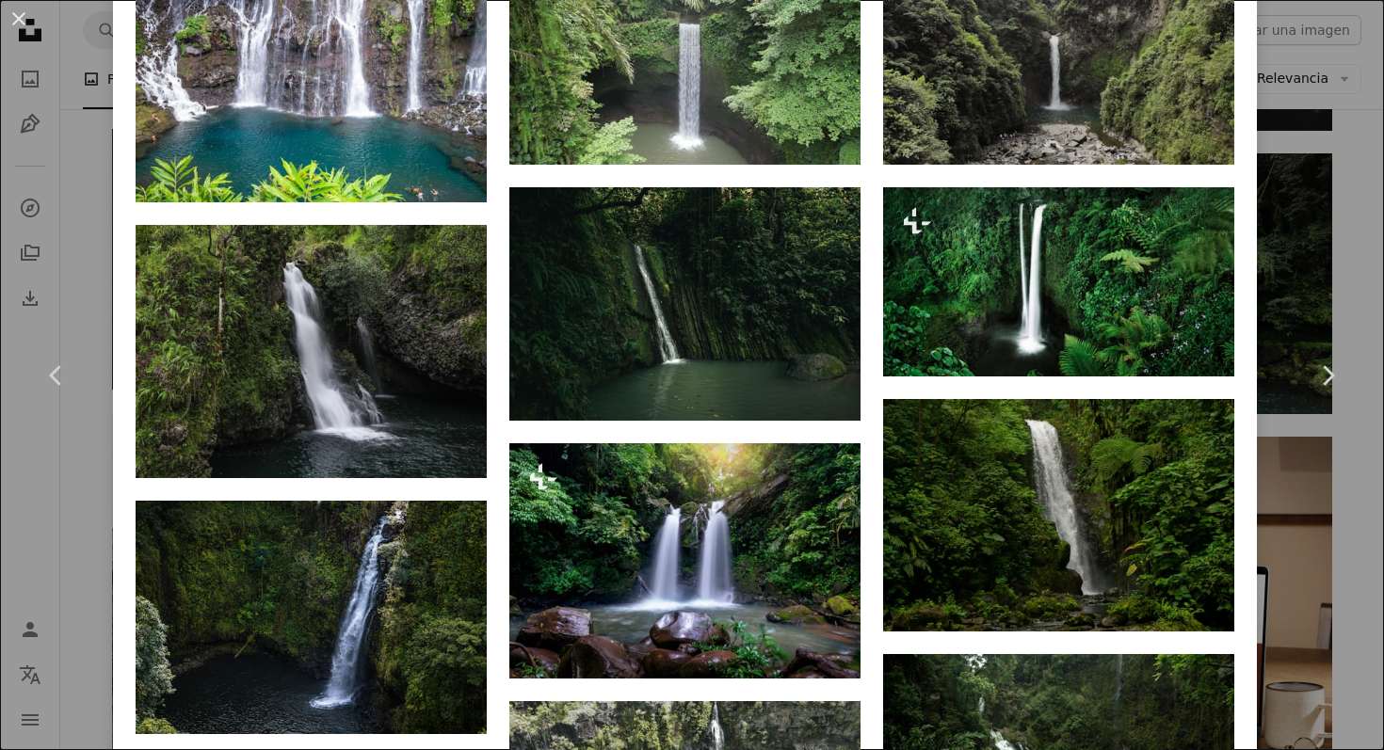
click at [1383, 261] on div "An X shape Chevron left Chevron right SLNC riverse A heart A plus sign Editar i…" at bounding box center [692, 375] width 1384 height 750
